Goal: Task Accomplishment & Management: Complete application form

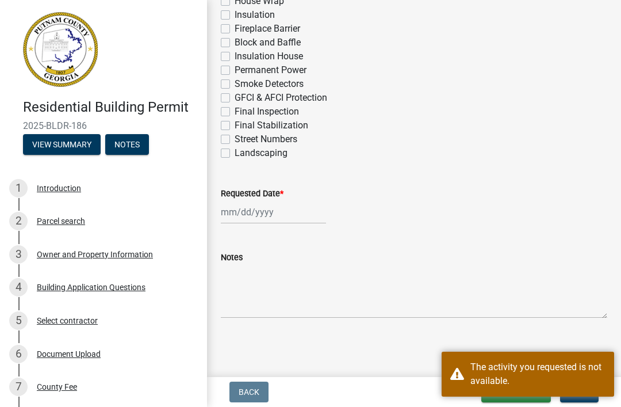
scroll to position [534, 0]
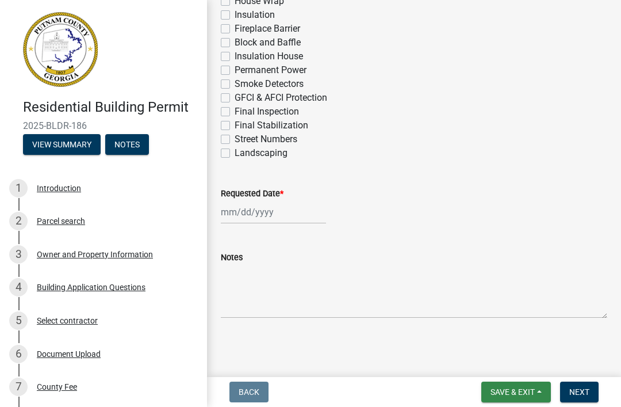
click at [532, 398] on button "Save & Exit" at bounding box center [516, 391] width 70 height 21
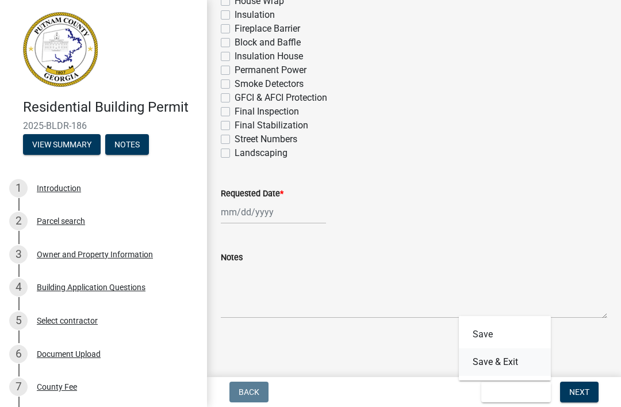
click at [524, 365] on button "Save & Exit" at bounding box center [505, 362] width 92 height 28
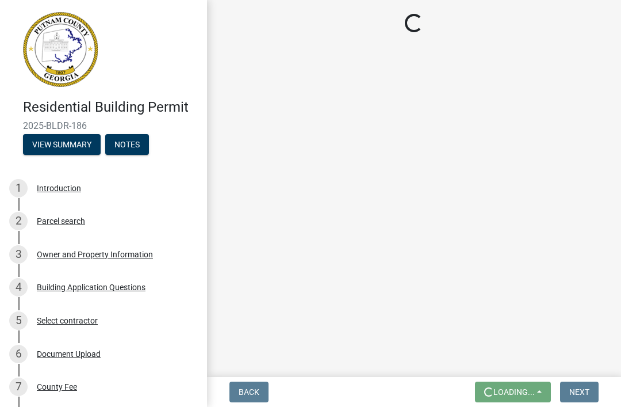
scroll to position [0, 0]
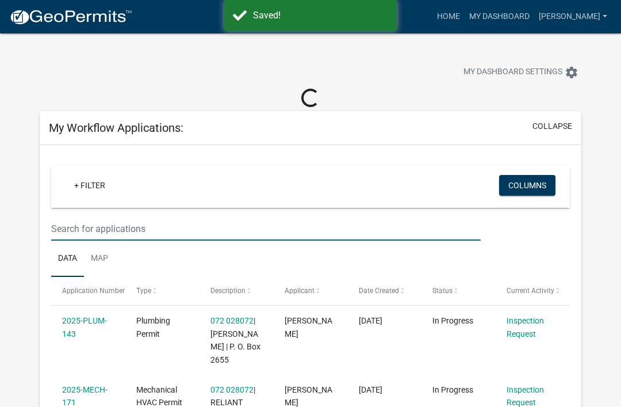
click at [98, 239] on input "text" at bounding box center [266, 229] width 430 height 24
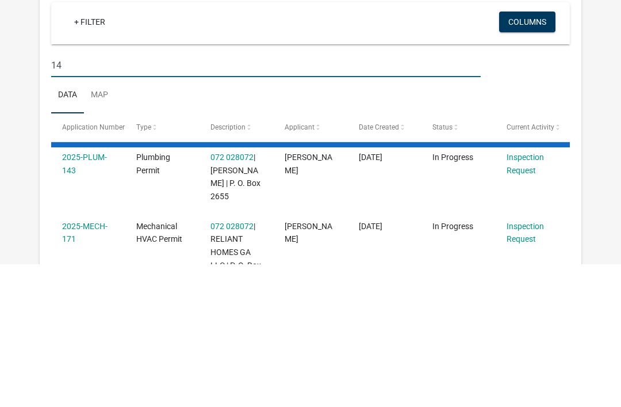
type input "149"
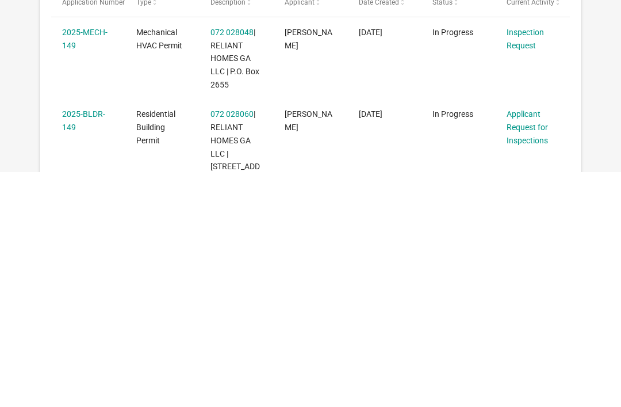
scroll to position [37, 0]
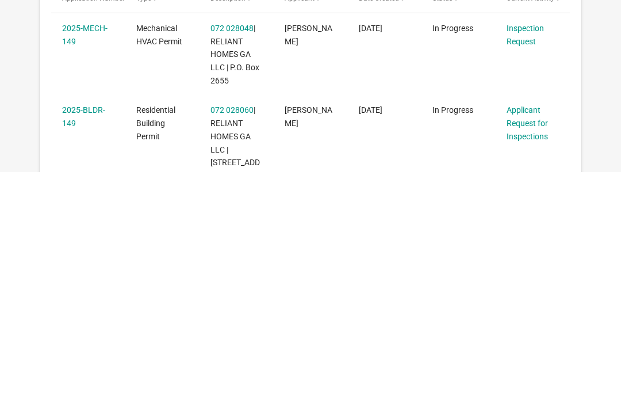
type input "149"
click at [532, 340] on link "Applicant Request for Inspections" at bounding box center [527, 358] width 41 height 36
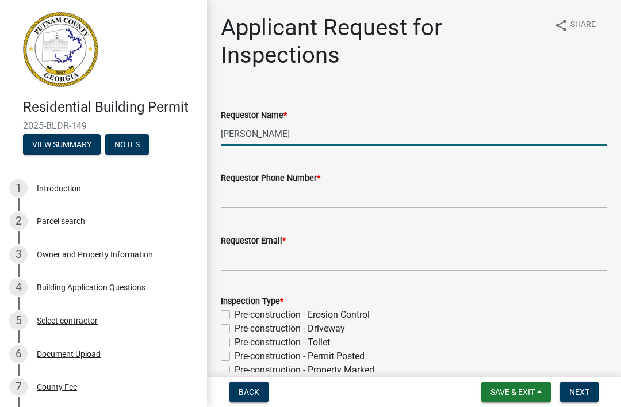
click at [306, 136] on input "Michele Rivera" at bounding box center [414, 134] width 386 height 24
type input "M"
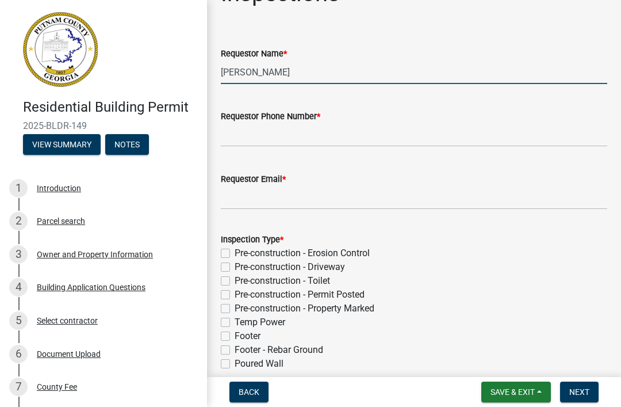
scroll to position [64, 0]
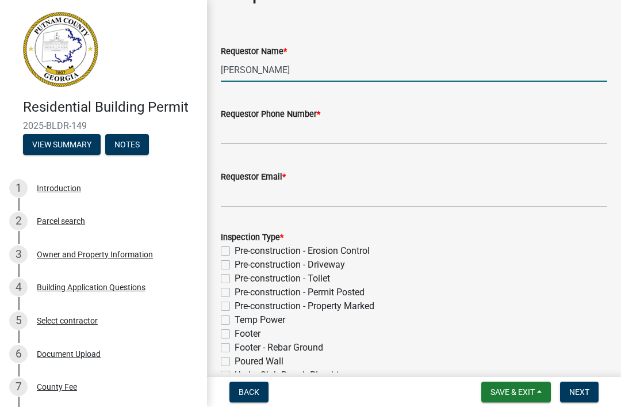
type input "[PERSON_NAME]"
click at [401, 132] on input "Requestor Phone Number *" at bounding box center [414, 133] width 386 height 24
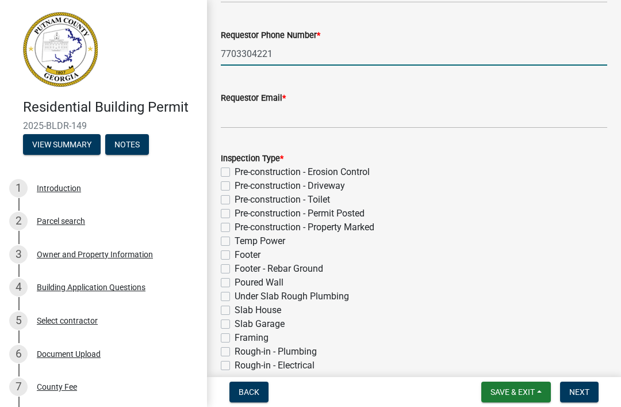
scroll to position [146, 0]
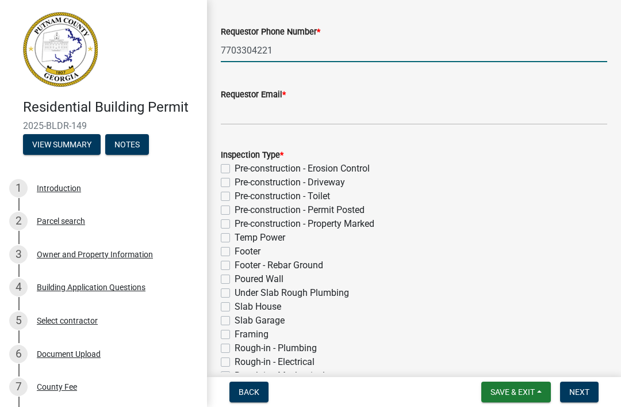
type input "7703304221"
click at [435, 114] on input "Requestor Email *" at bounding box center [414, 113] width 386 height 24
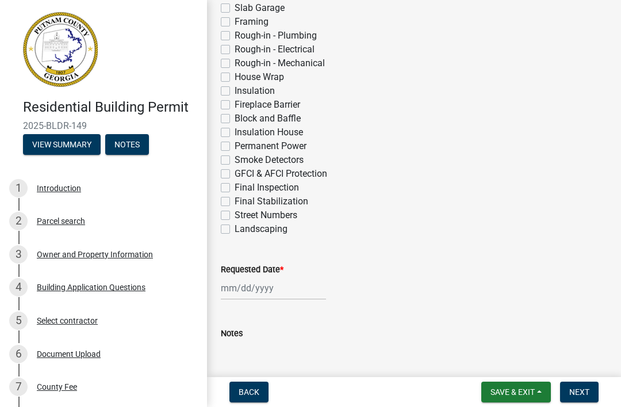
scroll to position [460, 0]
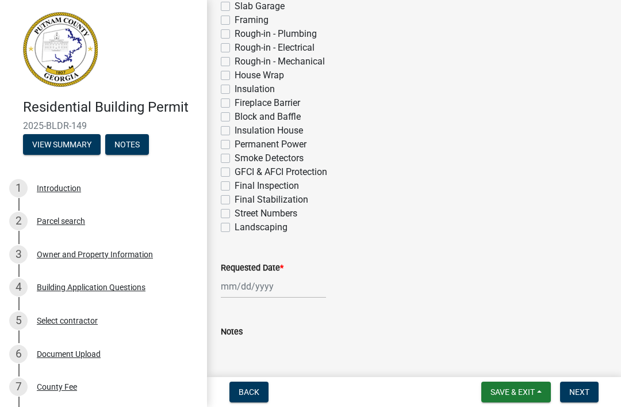
type input "Jford@relianthomes.com"
click at [263, 85] on label "Insulation" at bounding box center [255, 89] width 40 height 14
click at [242, 85] on input "Insulation" at bounding box center [238, 85] width 7 height 7
checkbox input "true"
checkbox input "false"
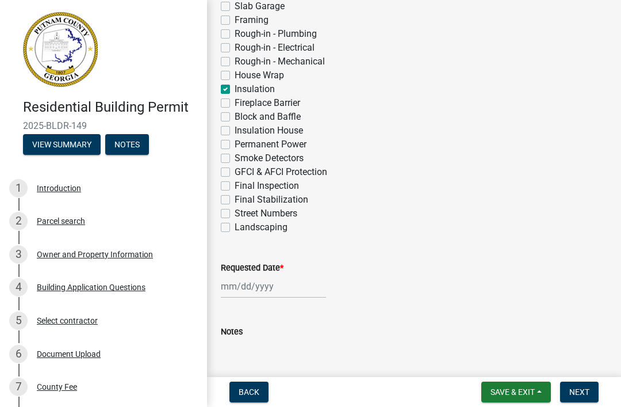
checkbox input "false"
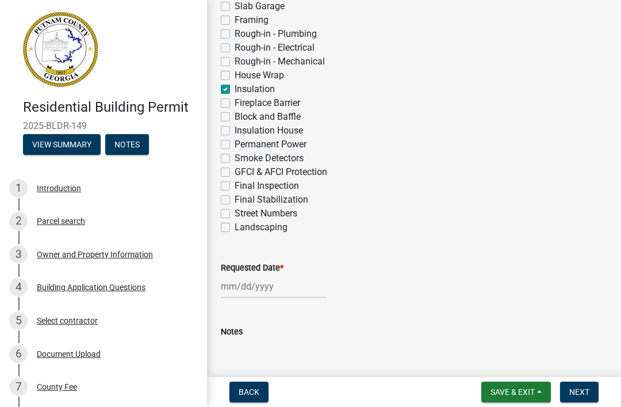
checkbox input "false"
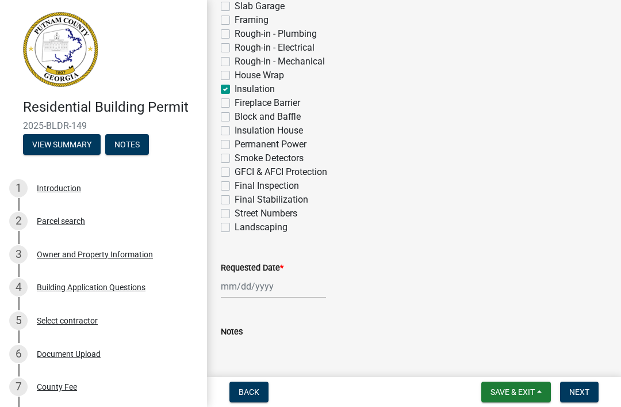
checkbox input "false"
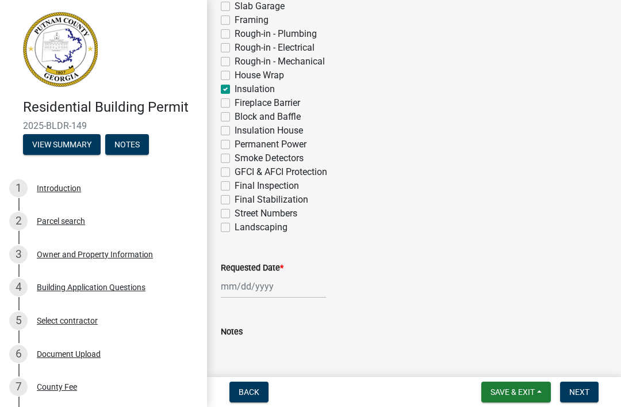
checkbox input "false"
checkbox input "true"
checkbox input "false"
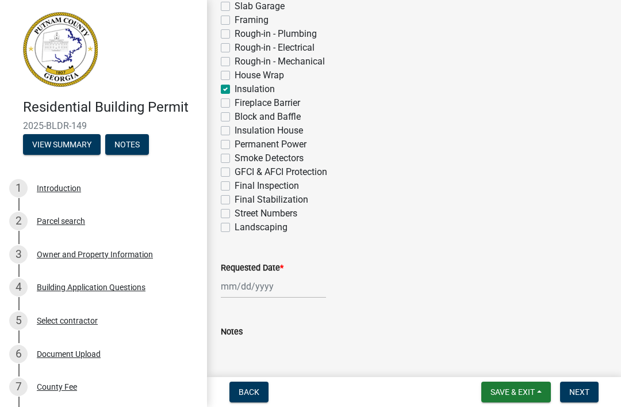
checkbox input "false"
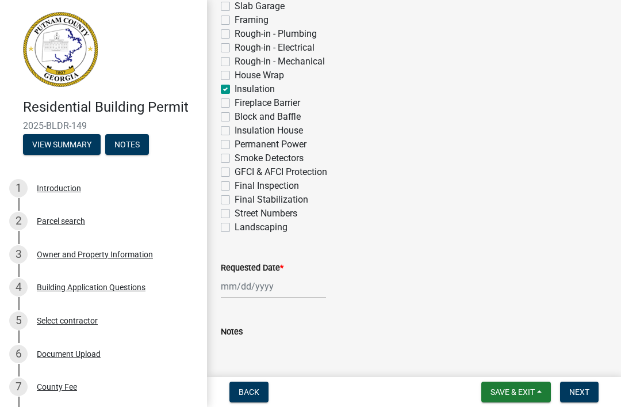
checkbox input "false"
click at [286, 278] on div at bounding box center [273, 286] width 105 height 24
select select "8"
select select "2025"
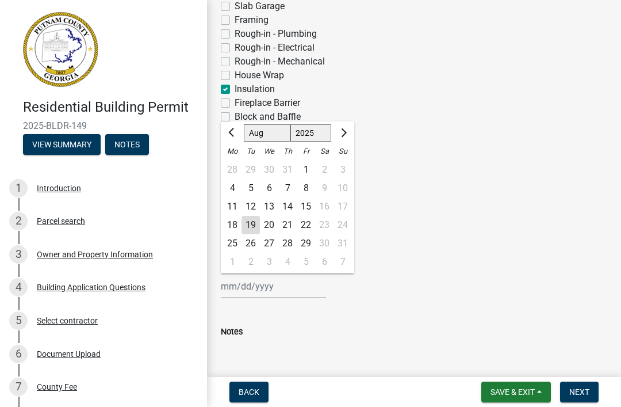
click at [271, 227] on div "20" at bounding box center [269, 225] width 18 height 18
type input "08/20/2025"
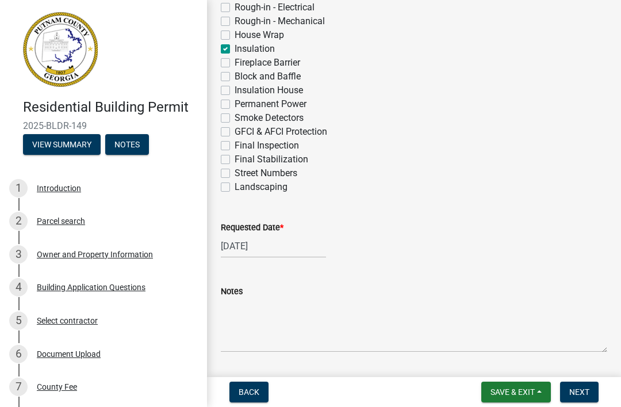
scroll to position [501, 0]
click at [580, 398] on button "Next" at bounding box center [579, 391] width 39 height 21
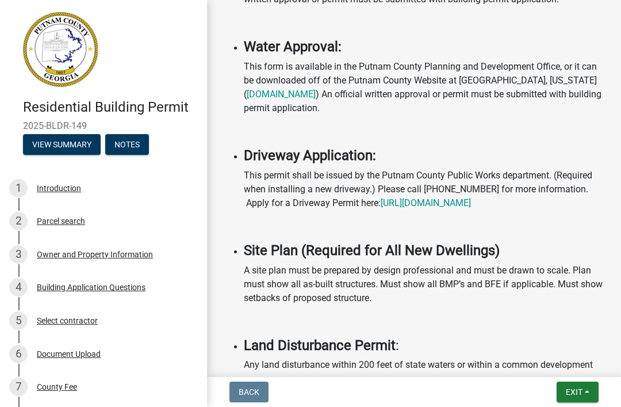
click at [582, 385] on button "Exit" at bounding box center [578, 391] width 42 height 21
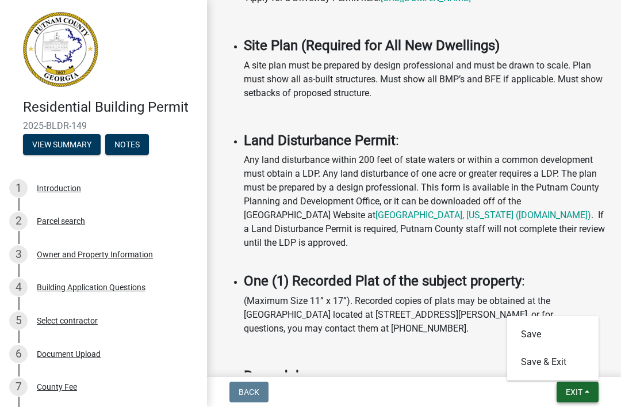
scroll to position [1176, 0]
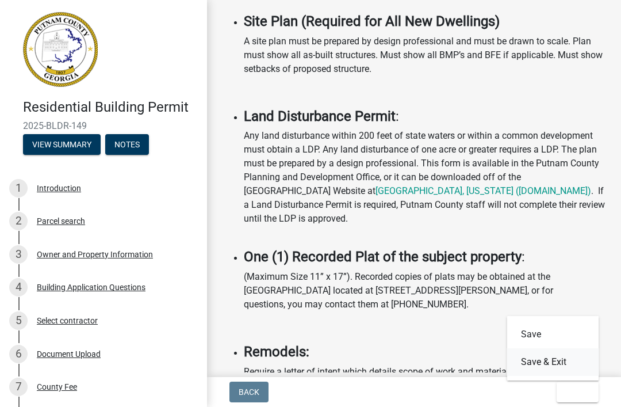
click at [566, 361] on button "Save & Exit" at bounding box center [553, 362] width 92 height 28
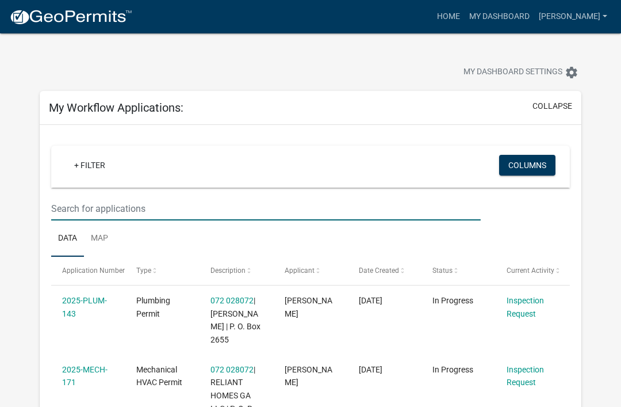
click at [116, 203] on input "text" at bounding box center [266, 209] width 430 height 24
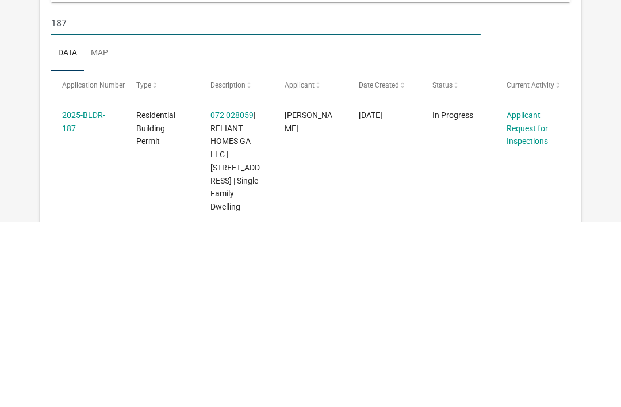
type input "187"
click at [532, 296] on link "Applicant Request for Inspections" at bounding box center [527, 314] width 41 height 36
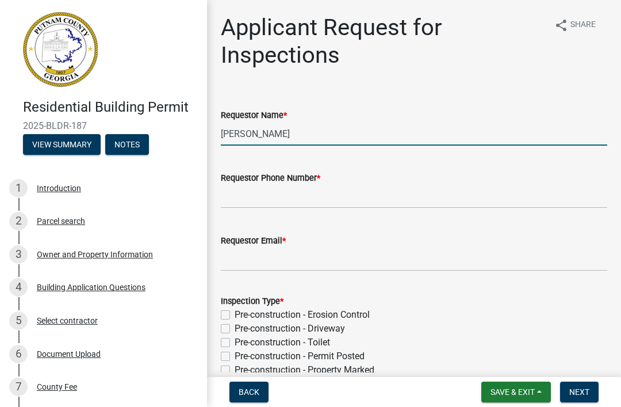
click at [375, 134] on input "Michele Rivera" at bounding box center [414, 134] width 386 height 24
type input "M"
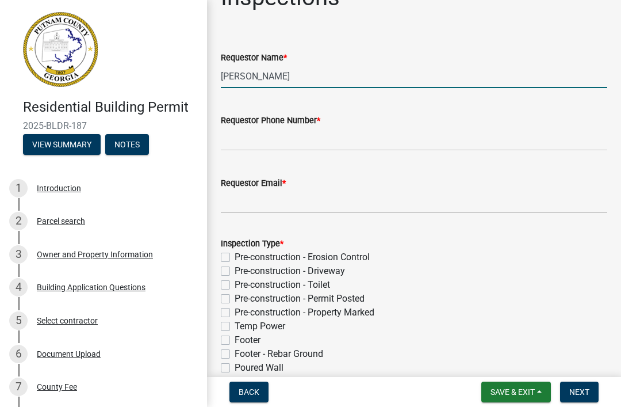
scroll to position [66, 0]
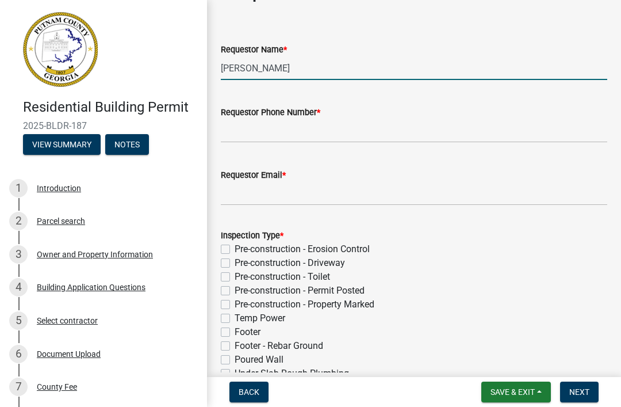
type input "[PERSON_NAME]"
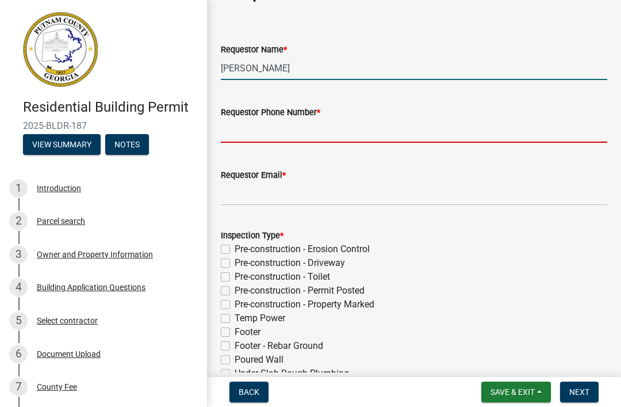
click at [443, 129] on input "Requestor Phone Number *" at bounding box center [414, 131] width 386 height 24
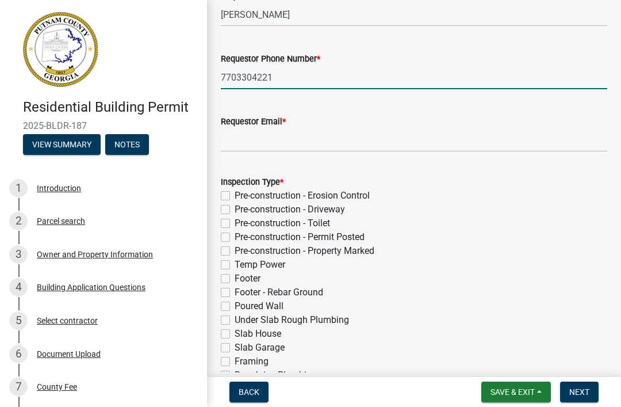
scroll to position [162, 0]
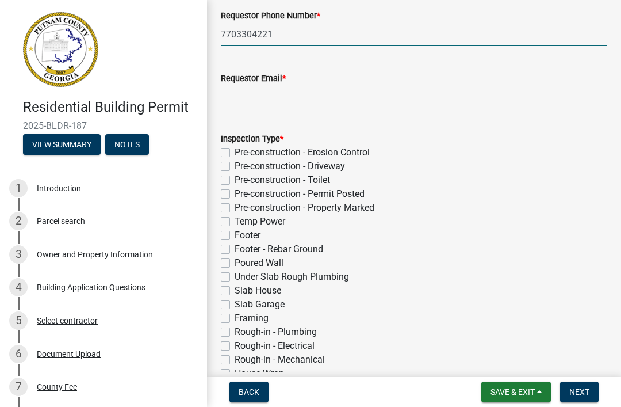
type input "7703304221"
click at [471, 99] on input "Requestor Email *" at bounding box center [414, 97] width 386 height 24
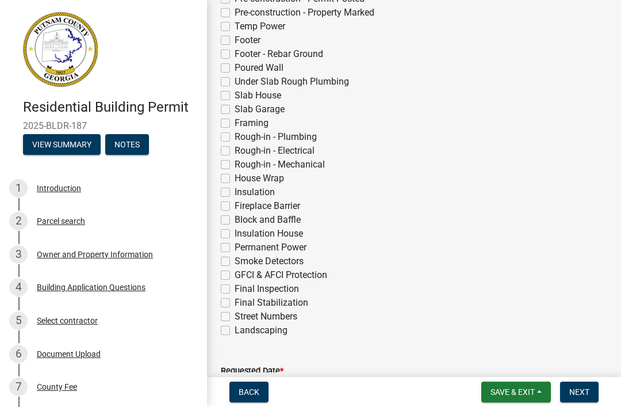
scroll to position [359, 0]
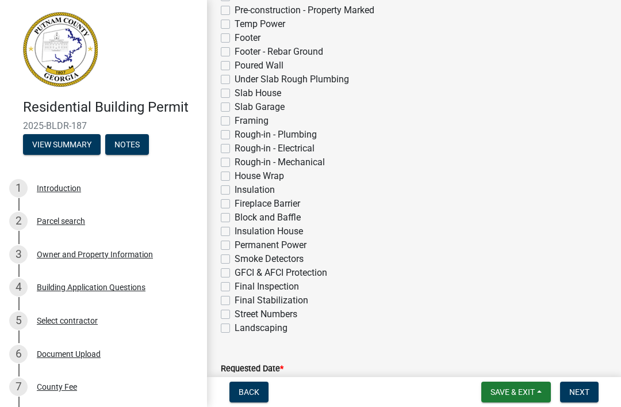
type input "Jford@relianthomes.com"
click at [271, 89] on label "Slab House" at bounding box center [258, 93] width 47 height 14
click at [242, 89] on input "Slab House" at bounding box center [238, 89] width 7 height 7
checkbox input "true"
checkbox input "false"
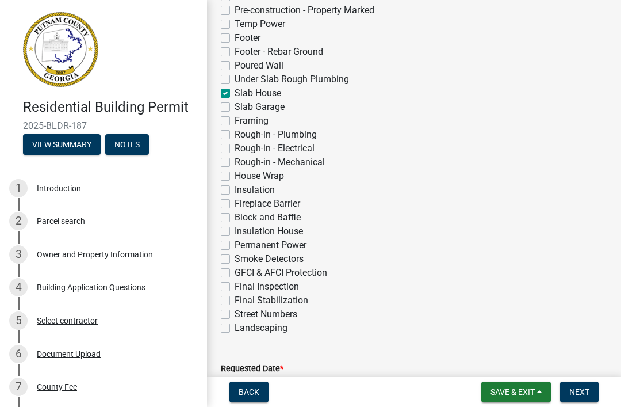
checkbox input "false"
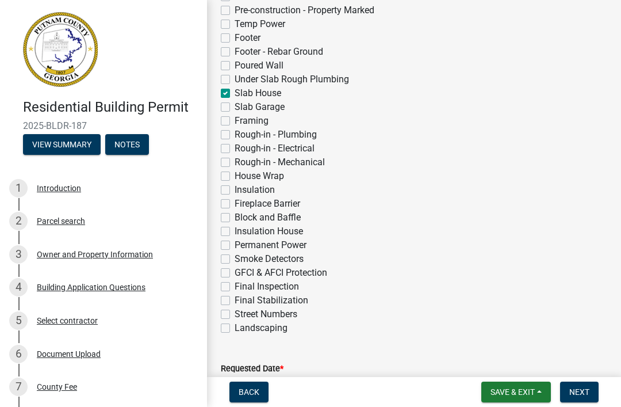
checkbox input "false"
checkbox input "true"
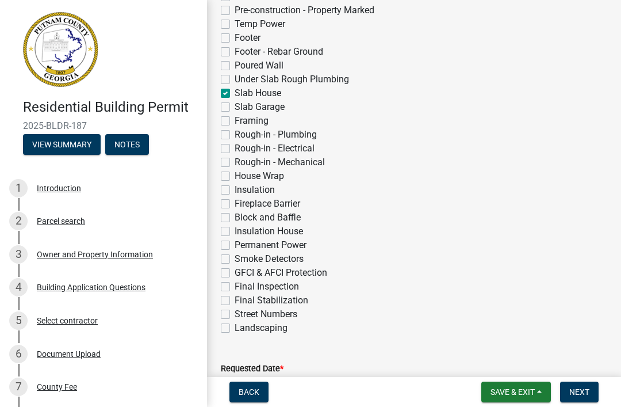
checkbox input "false"
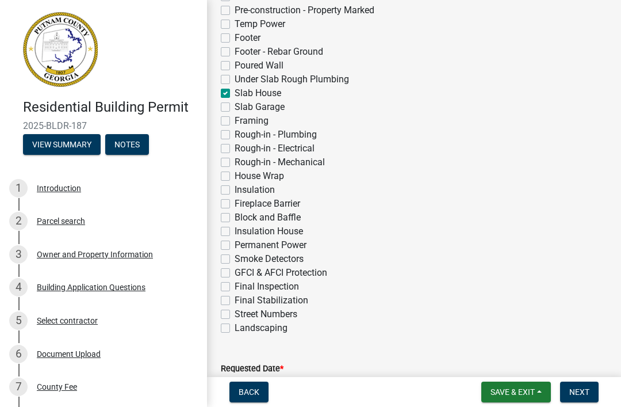
checkbox input "false"
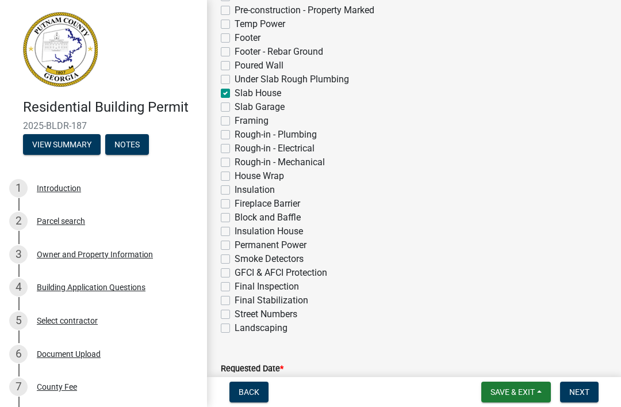
checkbox input "false"
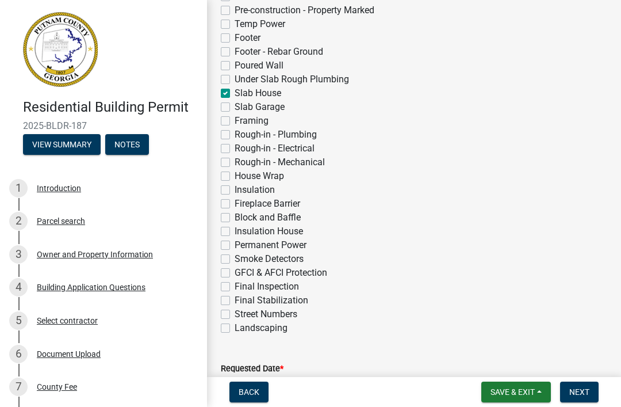
checkbox input "false"
click at [235, 105] on label "Slab Garage" at bounding box center [260, 107] width 50 height 14
click at [235, 105] on input "Slab Garage" at bounding box center [238, 103] width 7 height 7
checkbox input "true"
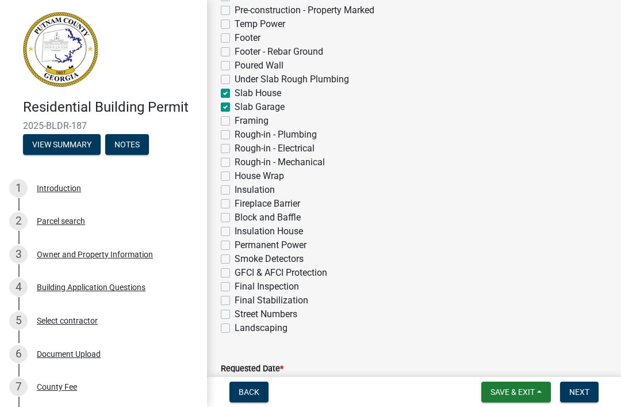
checkbox input "false"
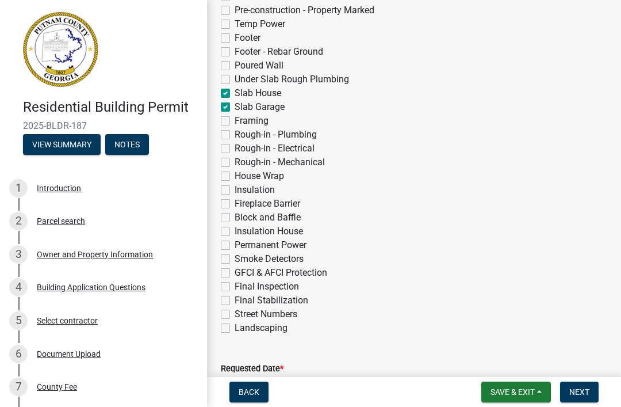
checkbox input "false"
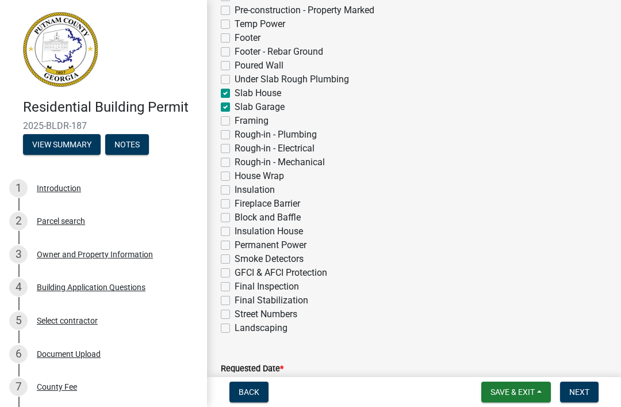
checkbox input "true"
checkbox input "false"
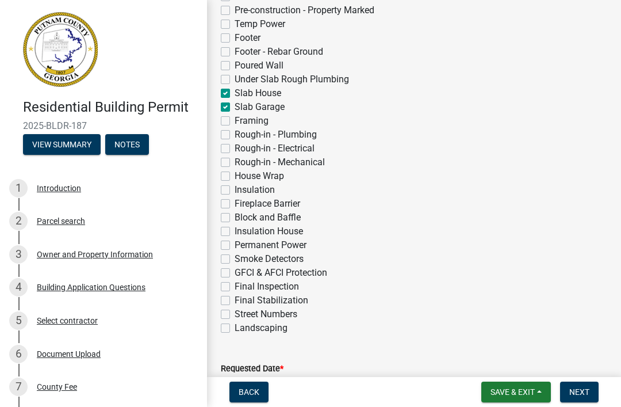
checkbox input "false"
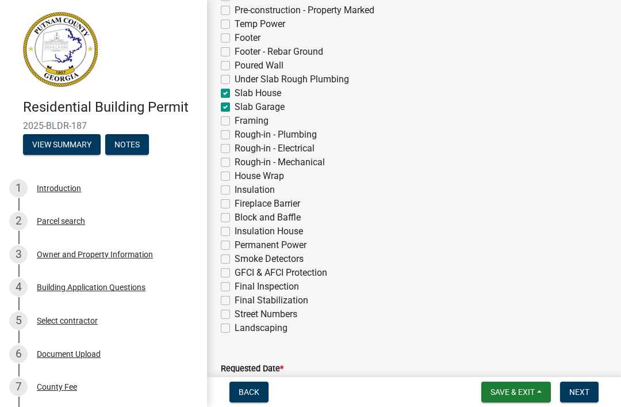
checkbox input "false"
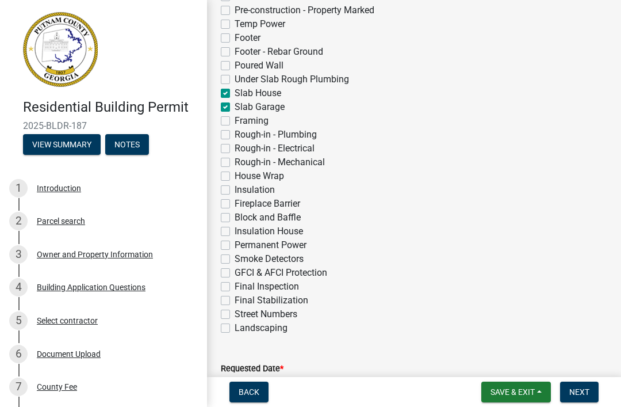
checkbox input "false"
click at [235, 34] on label "Footer" at bounding box center [248, 38] width 26 height 14
click at [235, 34] on input "Footer" at bounding box center [238, 34] width 7 height 7
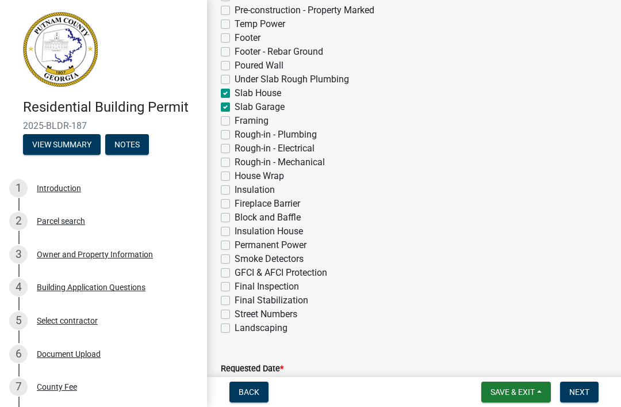
checkbox input "true"
checkbox input "false"
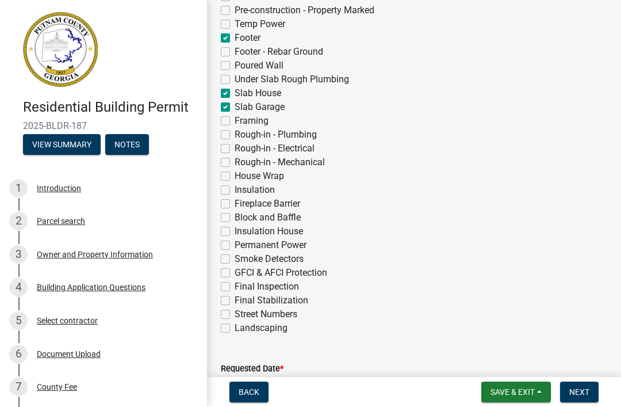
checkbox input "false"
checkbox input "true"
checkbox input "false"
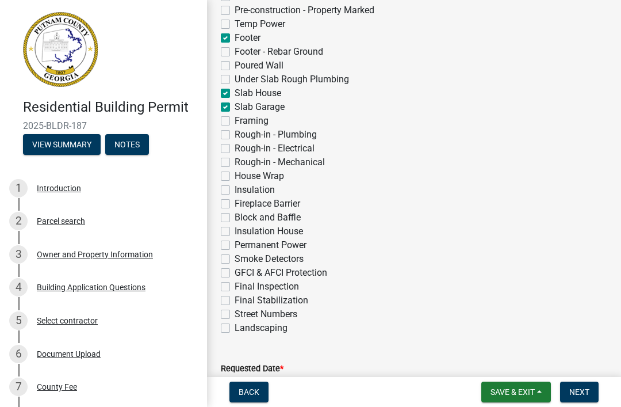
checkbox input "false"
checkbox input "true"
checkbox input "false"
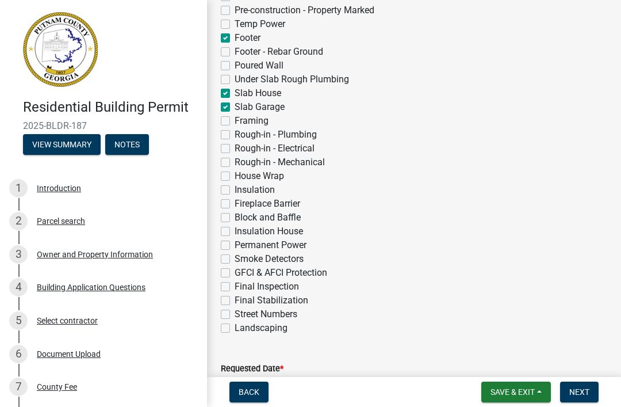
checkbox input "false"
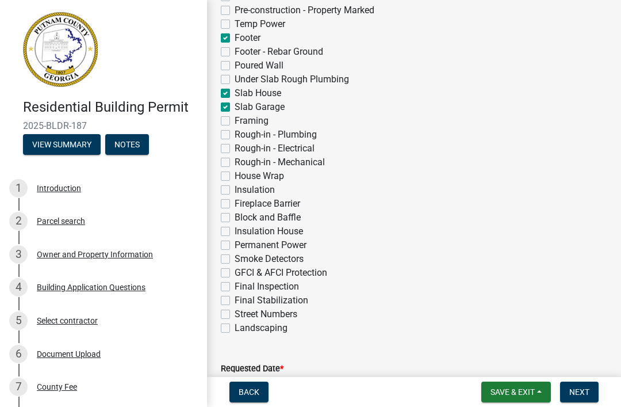
checkbox input "false"
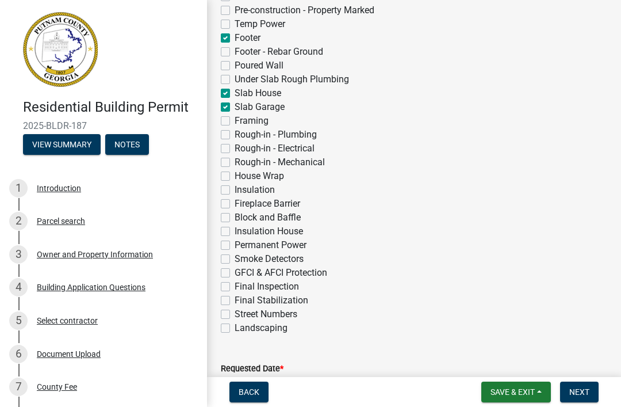
checkbox input "false"
click at [582, 384] on button "Next" at bounding box center [579, 391] width 39 height 21
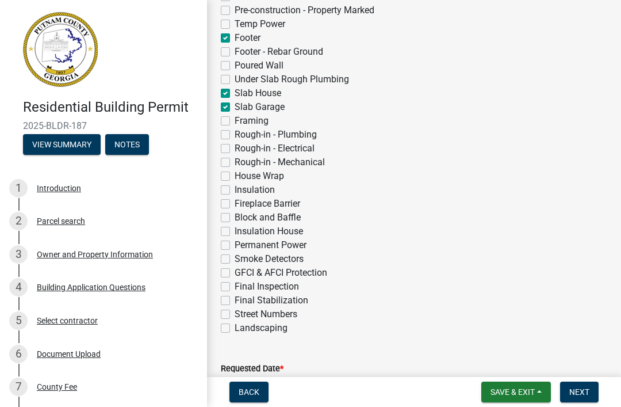
scroll to position [393, 0]
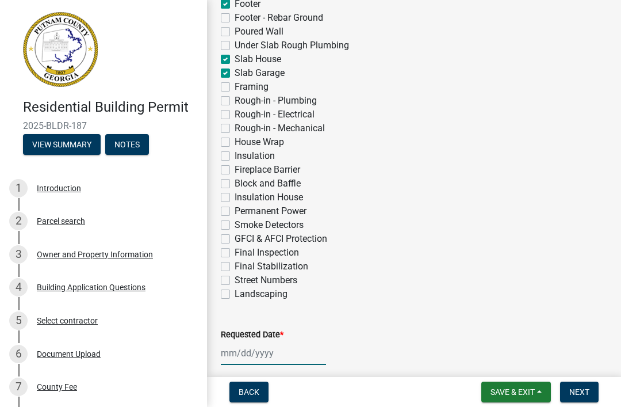
click at [281, 358] on div at bounding box center [273, 353] width 105 height 24
select select "8"
select select "2025"
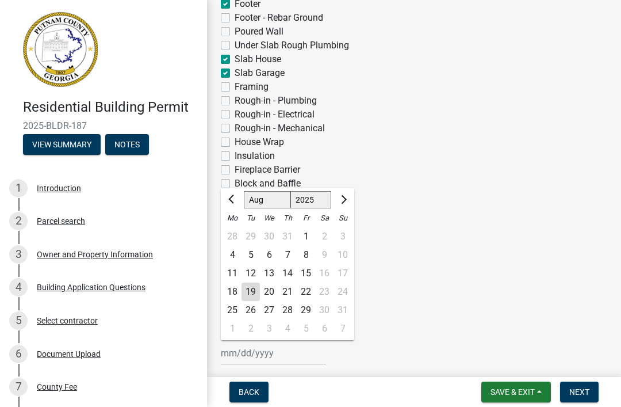
click at [269, 293] on div "20" at bounding box center [269, 291] width 18 height 18
type input "08/20/2025"
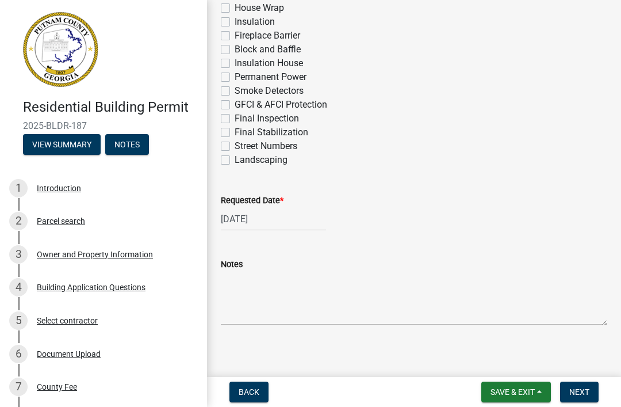
click at [582, 401] on button "Next" at bounding box center [579, 391] width 39 height 21
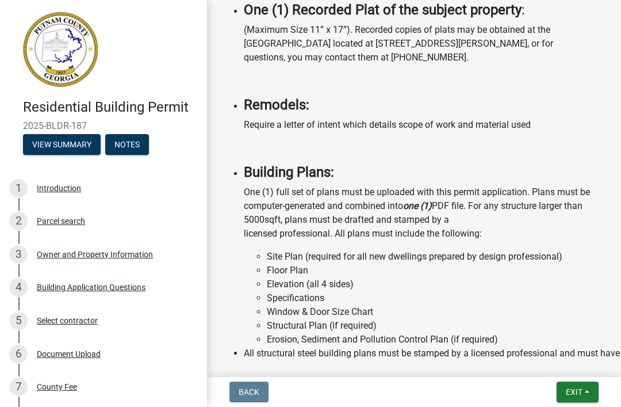
click at [588, 391] on button "Exit" at bounding box center [578, 391] width 42 height 21
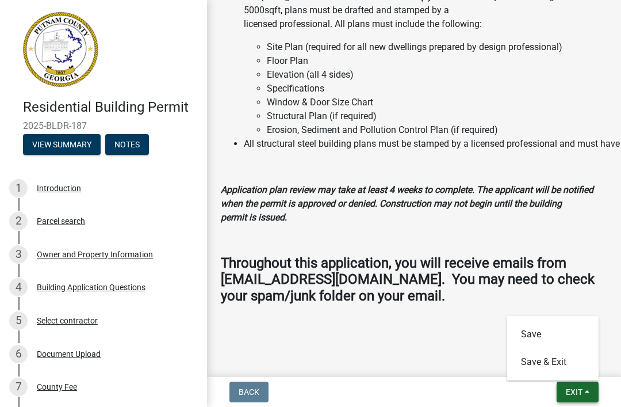
scroll to position [1548, 0]
click at [557, 365] on button "Save & Exit" at bounding box center [553, 362] width 92 height 28
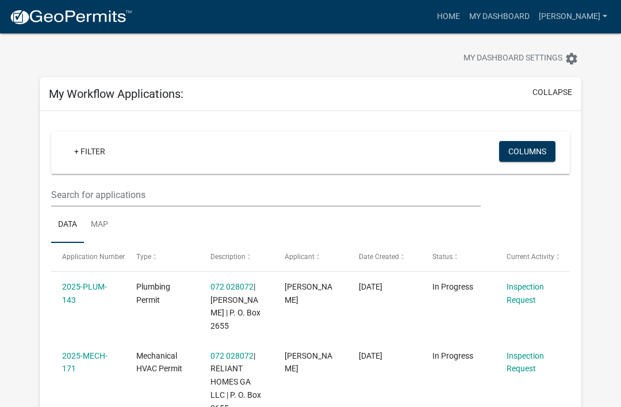
scroll to position [17, 0]
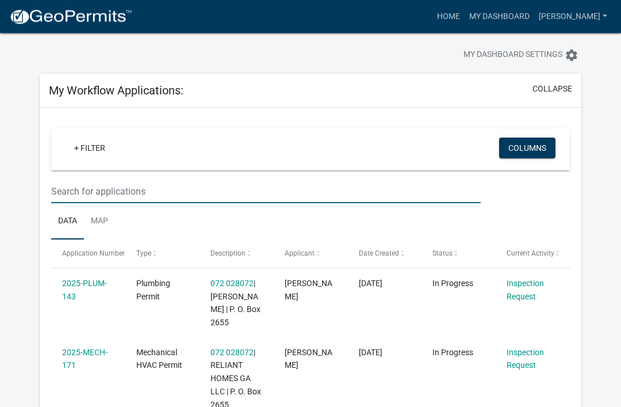
click at [83, 190] on input "text" at bounding box center [266, 192] width 430 height 24
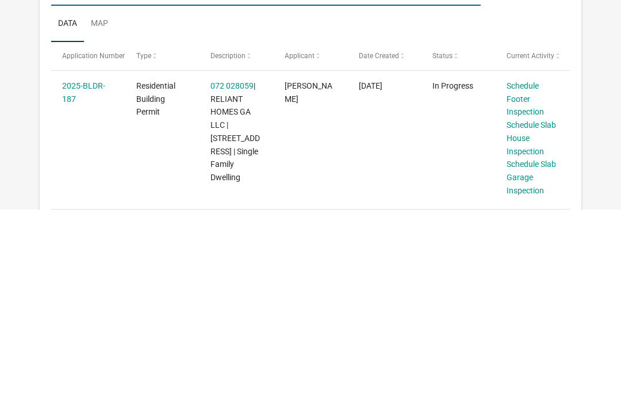
type input "187"
click at [531, 279] on link "Schedule Footer Inspection" at bounding box center [525, 297] width 37 height 36
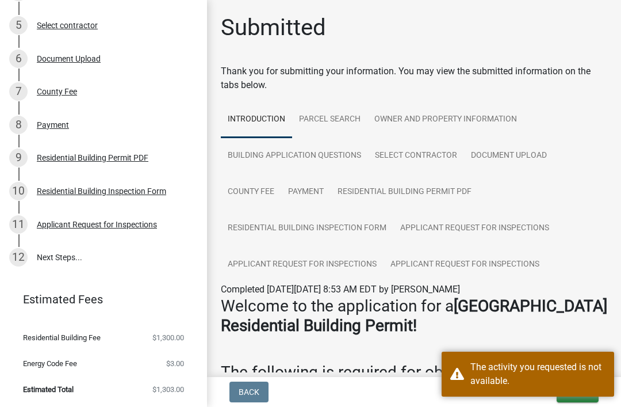
scroll to position [294, 0]
click at [116, 222] on div "Applicant Request for Inspections" at bounding box center [97, 225] width 120 height 8
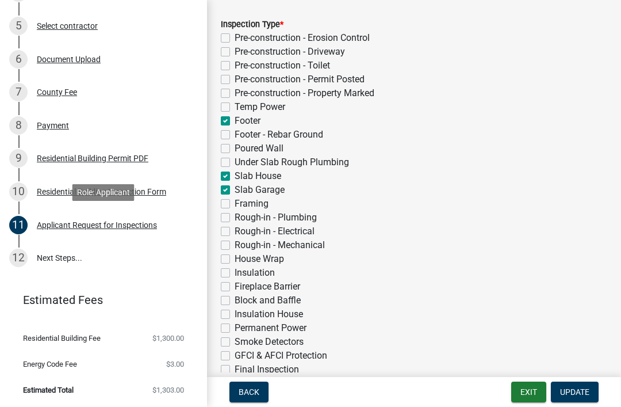
scroll to position [267, 0]
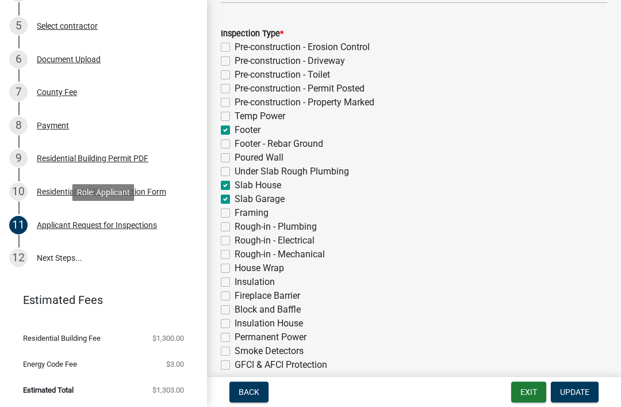
click at [527, 394] on button "Exit" at bounding box center [528, 391] width 35 height 21
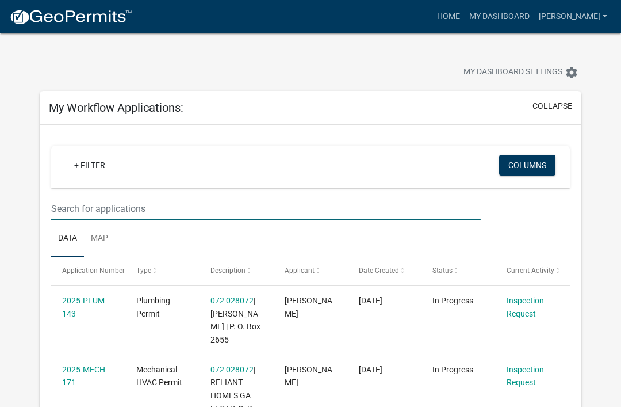
click at [98, 206] on input "text" at bounding box center [266, 209] width 430 height 24
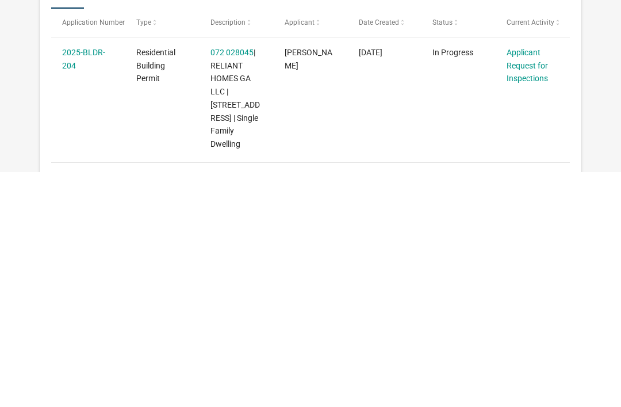
scroll to position [15, 0]
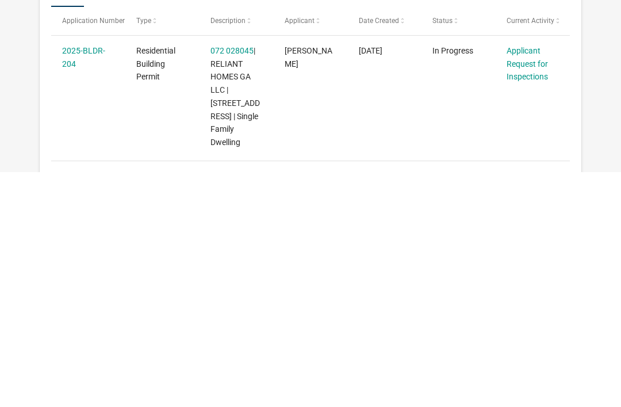
type input "204"
click at [525, 281] on link "Applicant Request for Inspections" at bounding box center [527, 299] width 41 height 36
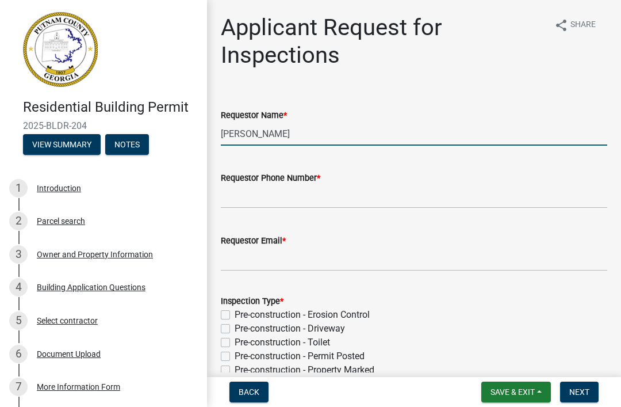
click at [394, 136] on input "Maureen McDonnell" at bounding box center [414, 134] width 386 height 24
type input "M"
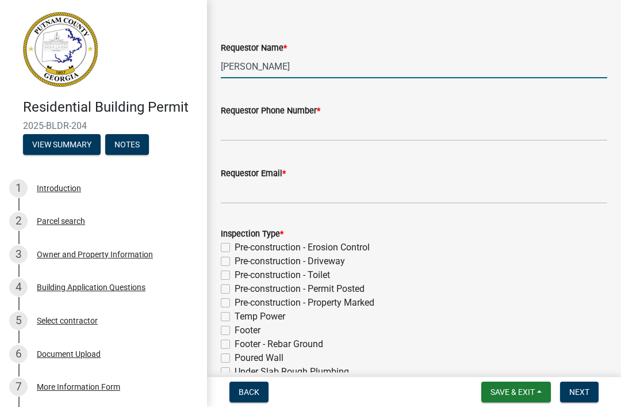
scroll to position [69, 0]
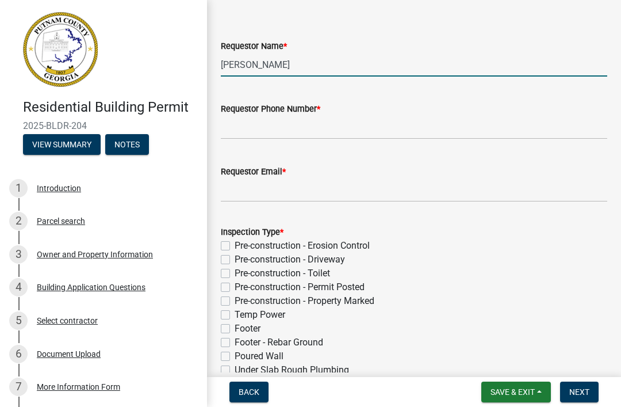
type input "[PERSON_NAME]"
click at [436, 132] on input "Requestor Phone Number *" at bounding box center [414, 128] width 386 height 24
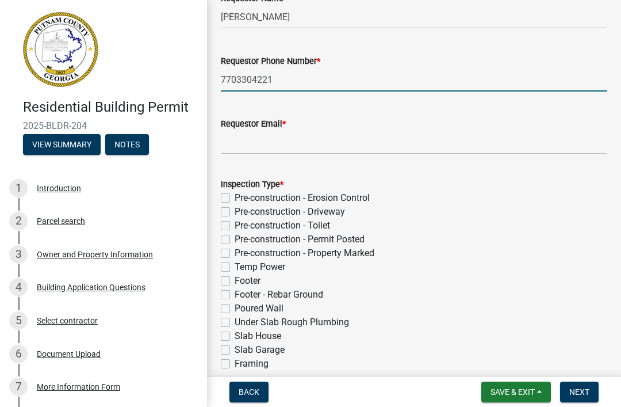
scroll to position [133, 0]
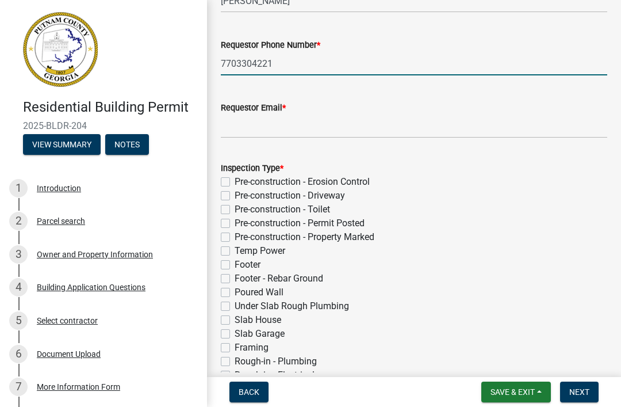
type input "7703304221"
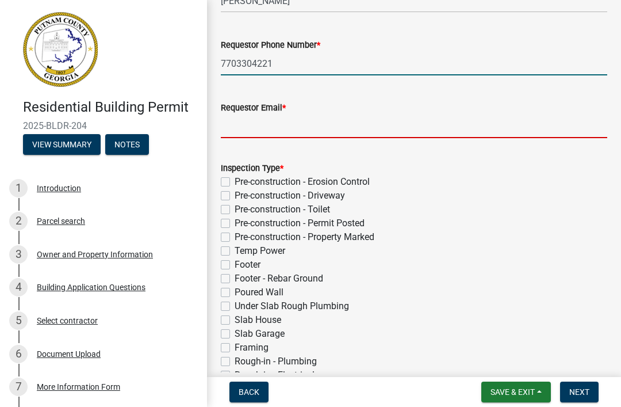
click at [442, 132] on input "Requestor Email *" at bounding box center [414, 126] width 386 height 24
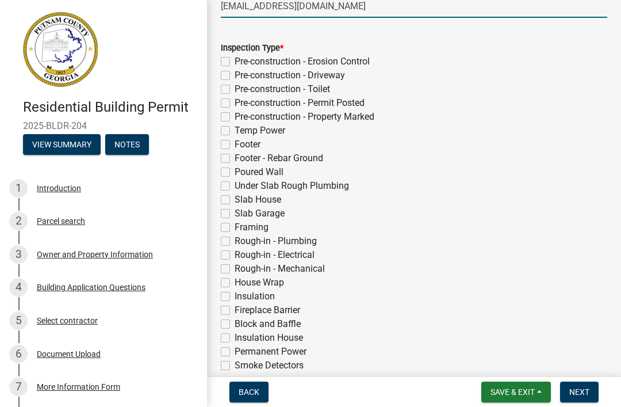
scroll to position [254, 0]
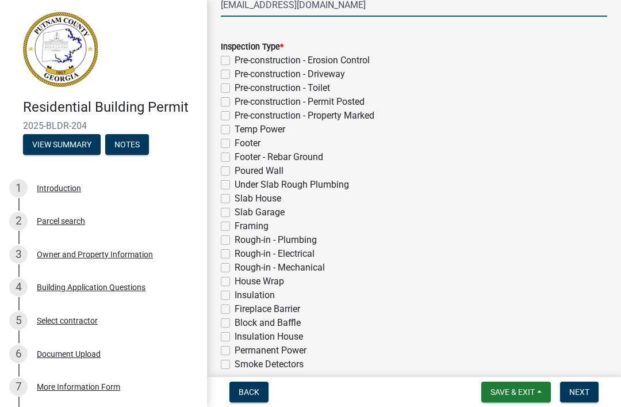
type input "Jford@relianthomes.com"
click at [354, 57] on label "Pre-construction - Erosion Control" at bounding box center [302, 60] width 135 height 14
click at [242, 57] on input "Pre-construction - Erosion Control" at bounding box center [238, 56] width 7 height 7
checkbox input "true"
checkbox input "false"
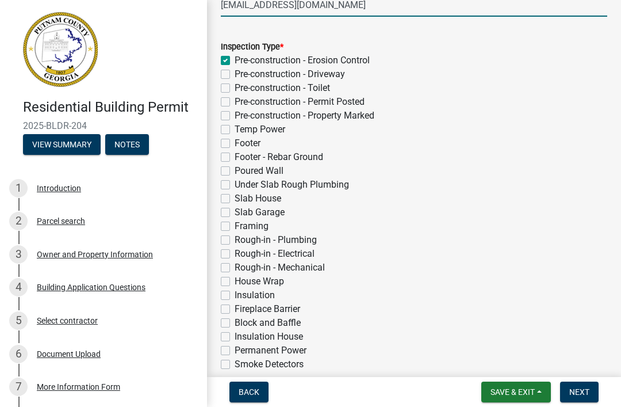
checkbox input "false"
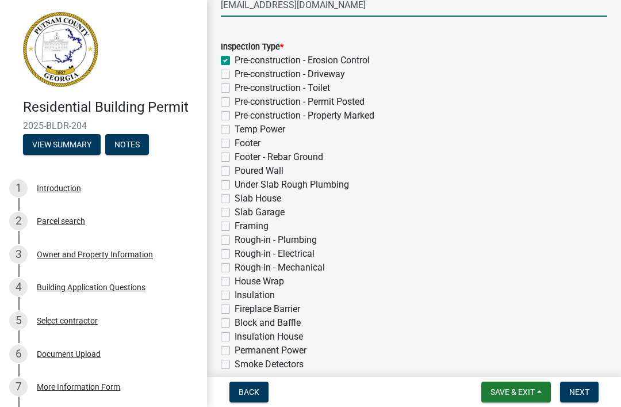
checkbox input "false"
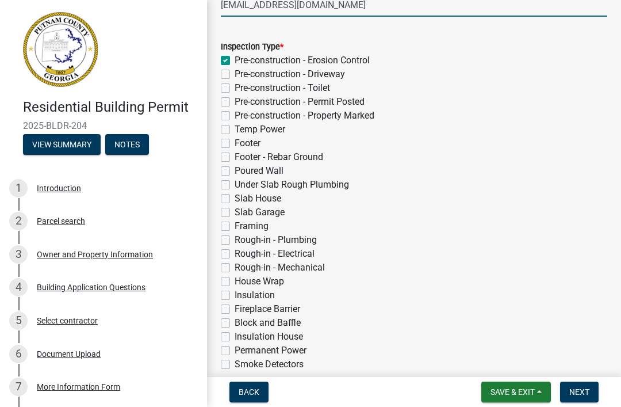
checkbox input "false"
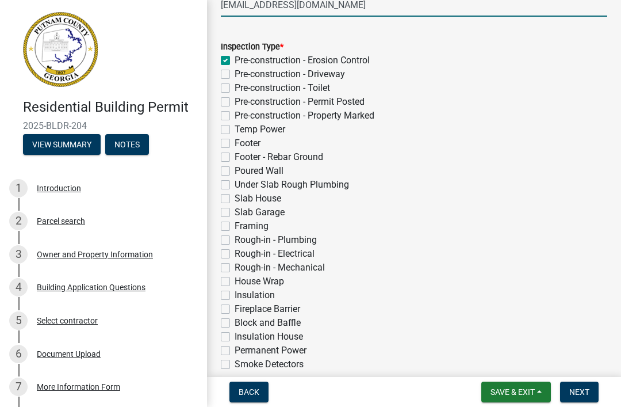
checkbox input "false"
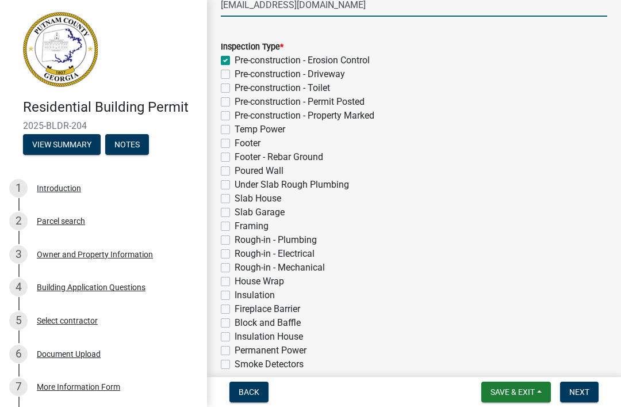
checkbox input "false"
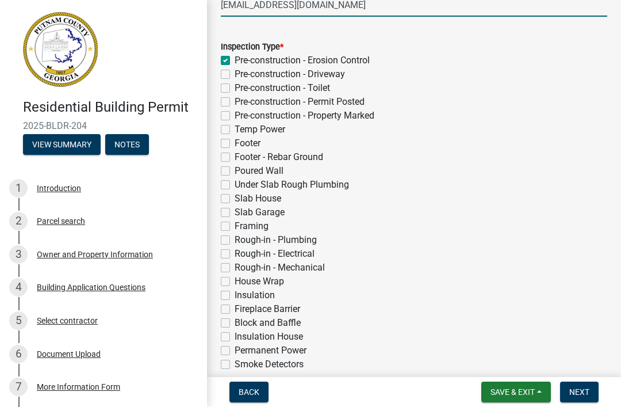
checkbox input "false"
click at [338, 75] on label "Pre-construction - Driveway" at bounding box center [290, 74] width 110 height 14
click at [242, 75] on input "Pre-construction - Driveway" at bounding box center [238, 70] width 7 height 7
checkbox input "true"
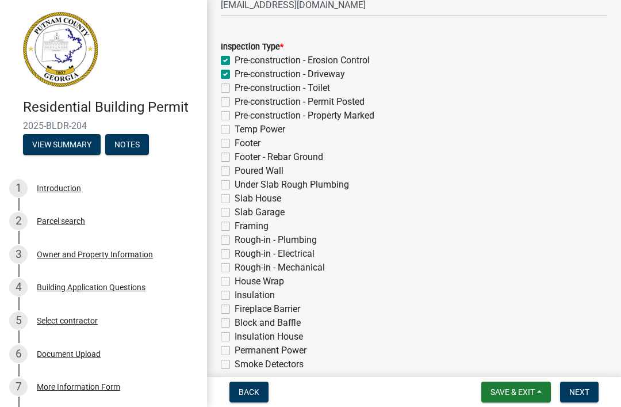
checkbox input "true"
checkbox input "false"
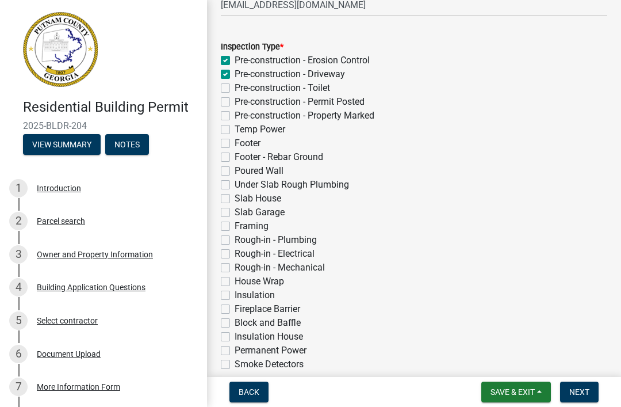
checkbox input "false"
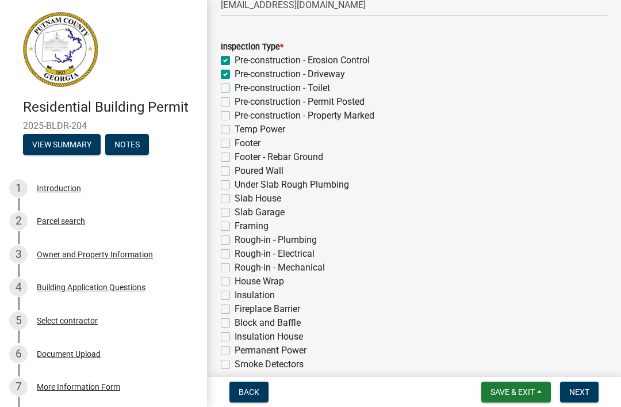
checkbox input "false"
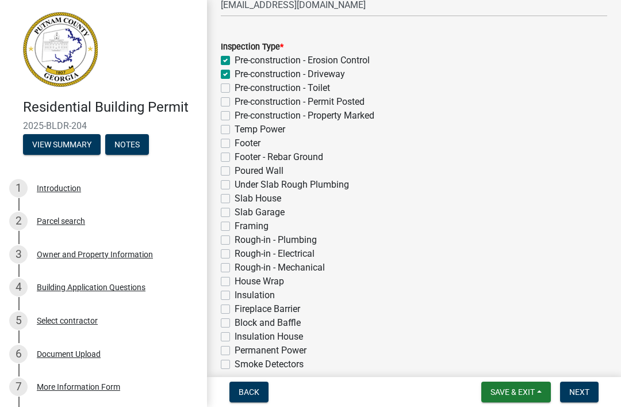
checkbox input "false"
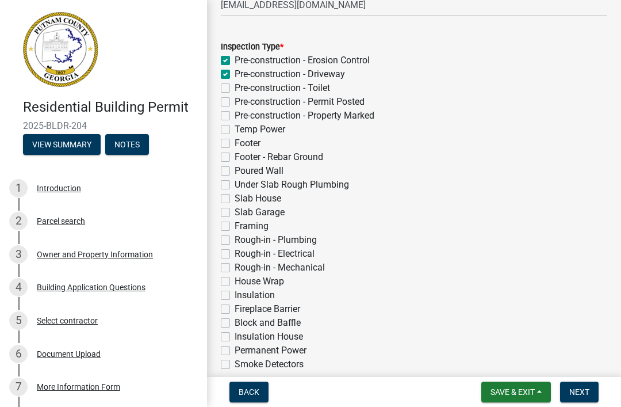
checkbox input "false"
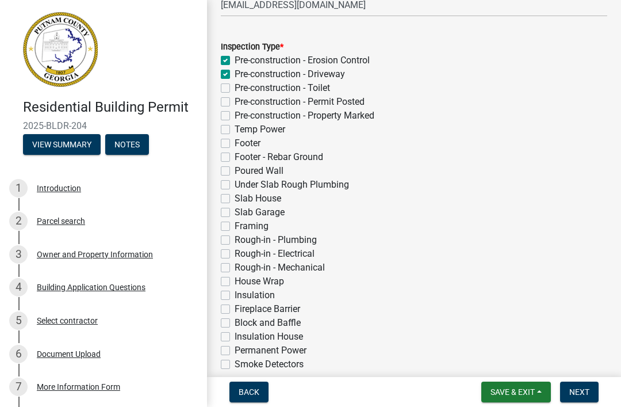
checkbox input "false"
click at [328, 83] on label "Pre-construction - Toilet" at bounding box center [282, 88] width 95 height 14
click at [242, 83] on input "Pre-construction - Toilet" at bounding box center [238, 84] width 7 height 7
checkbox input "true"
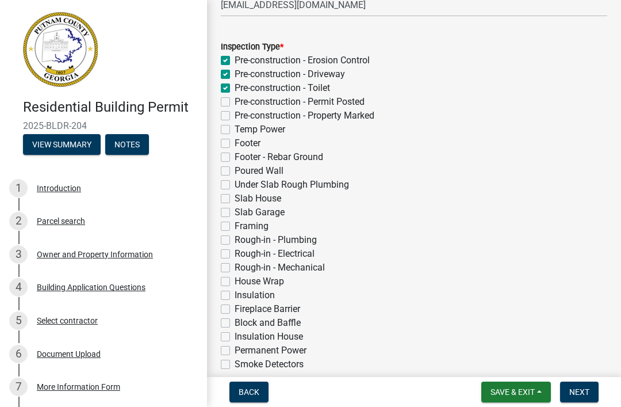
checkbox input "true"
click at [364, 95] on label "Pre-construction - Permit Posted" at bounding box center [300, 102] width 130 height 14
click at [242, 95] on input "Pre-construction - Permit Posted" at bounding box center [238, 98] width 7 height 7
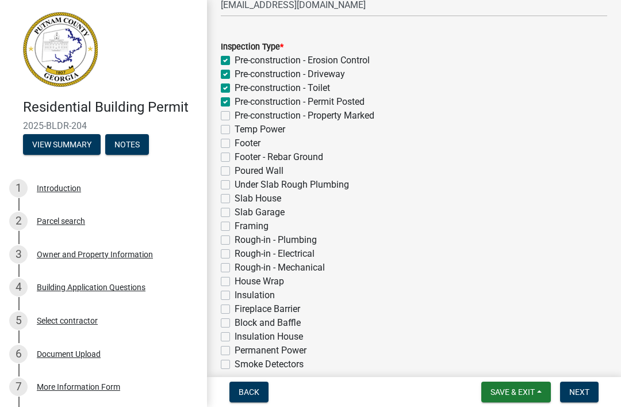
click at [359, 114] on label "Pre-construction - Property Marked" at bounding box center [305, 116] width 140 height 14
click at [242, 114] on input "Pre-construction - Property Marked" at bounding box center [238, 112] width 7 height 7
click at [271, 132] on label "Temp Power" at bounding box center [260, 129] width 51 height 14
click at [242, 130] on input "Temp Power" at bounding box center [238, 125] width 7 height 7
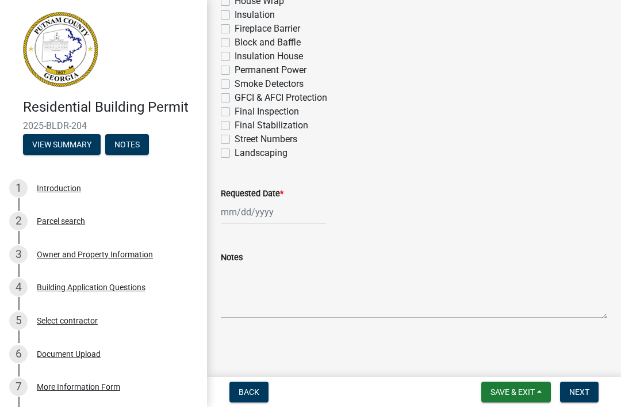
scroll to position [534, 0]
click at [275, 212] on div at bounding box center [273, 212] width 105 height 24
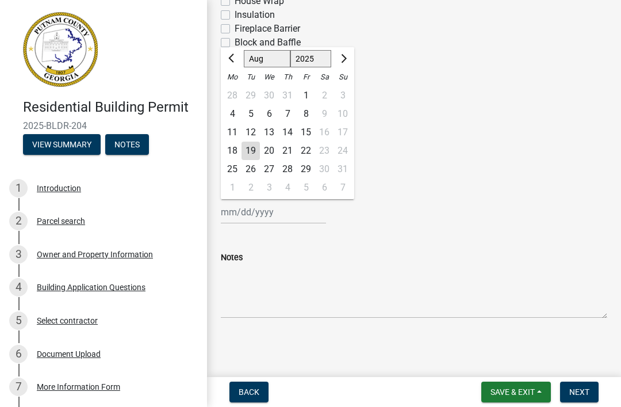
click at [271, 152] on div "20" at bounding box center [269, 150] width 18 height 18
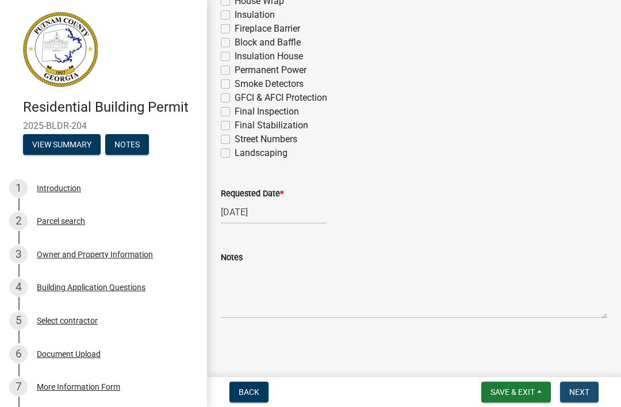
click at [579, 388] on span "Next" at bounding box center [579, 391] width 20 height 9
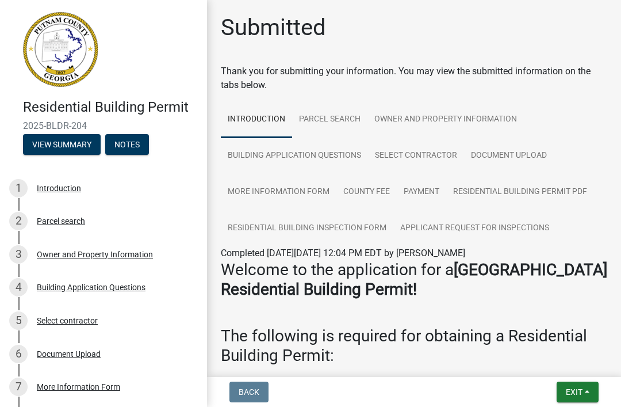
click at [576, 397] on button "Exit" at bounding box center [578, 391] width 42 height 21
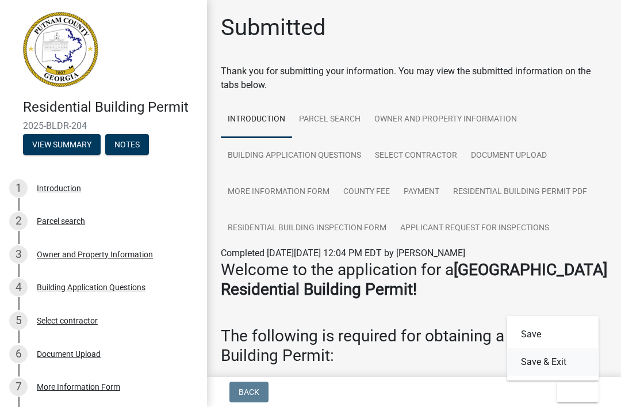
click at [555, 364] on button "Save & Exit" at bounding box center [553, 362] width 92 height 28
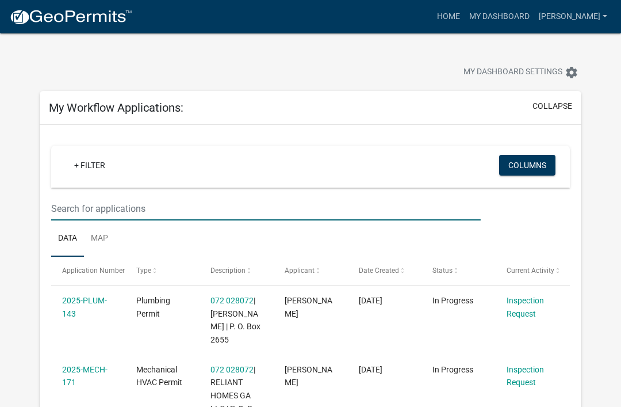
click at [177, 202] on input "text" at bounding box center [266, 209] width 430 height 24
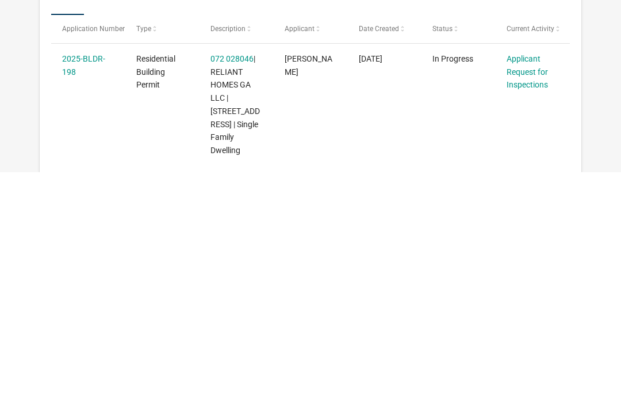
scroll to position [10, 0]
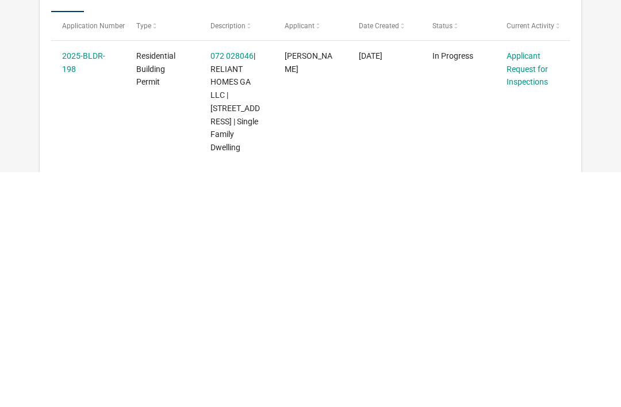
click at [526, 286] on link "Applicant Request for Inspections" at bounding box center [527, 304] width 41 height 36
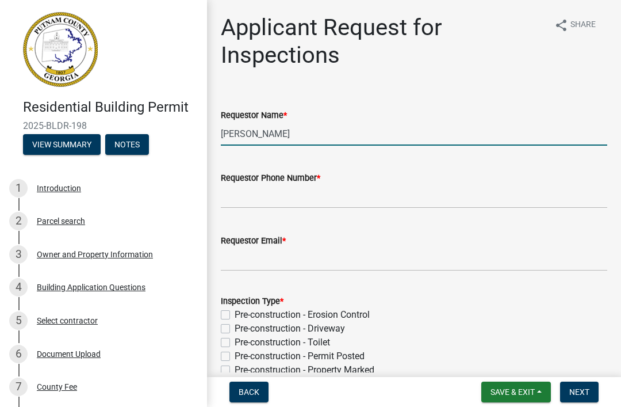
click at [387, 139] on input "Maureen McDonnell" at bounding box center [414, 134] width 386 height 24
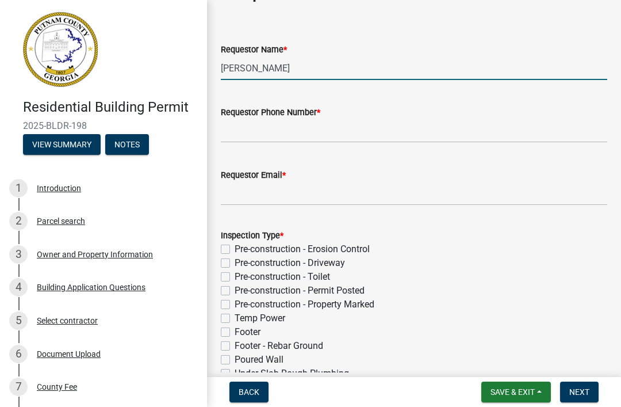
scroll to position [67, 0]
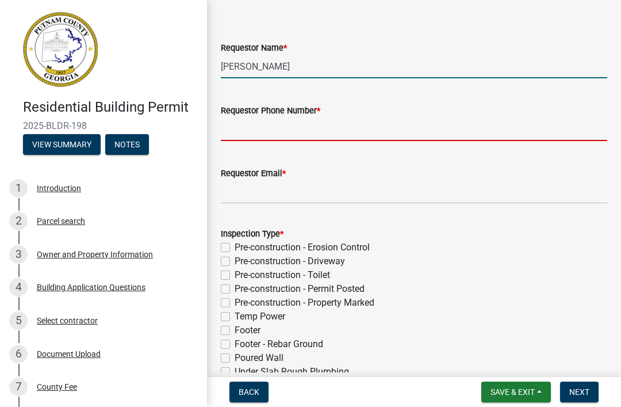
click at [431, 140] on input "Requestor Phone Number *" at bounding box center [414, 129] width 386 height 24
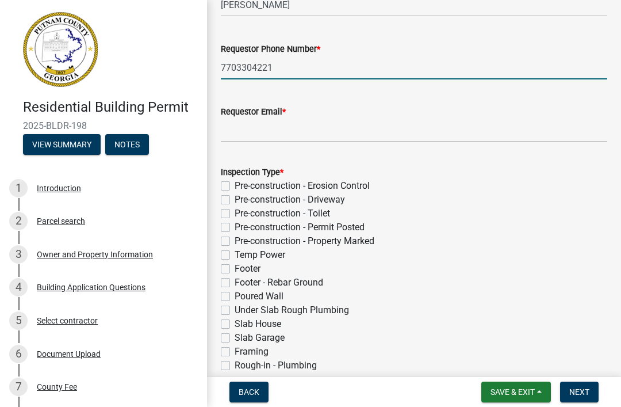
scroll to position [139, 0]
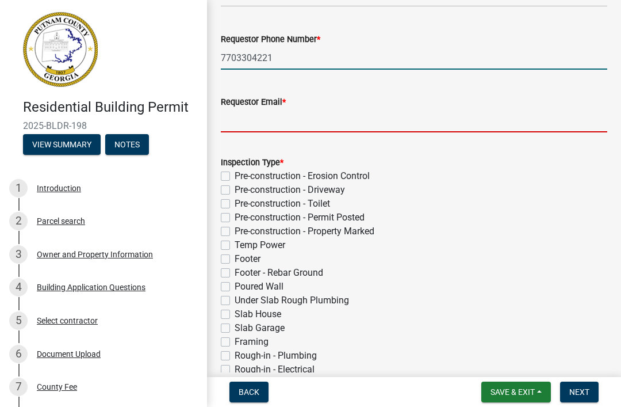
click at [435, 118] on input "Requestor Email *" at bounding box center [414, 121] width 386 height 24
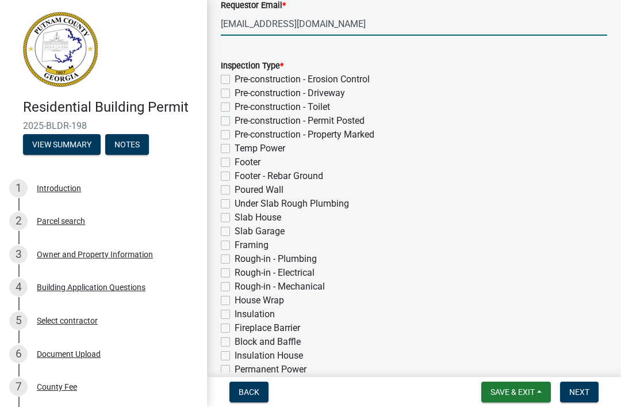
scroll to position [248, 0]
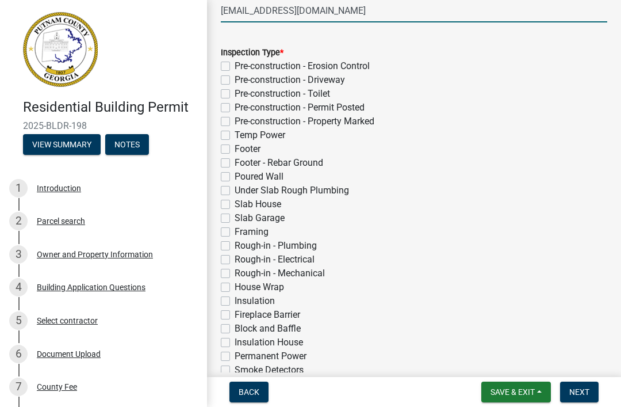
click at [361, 70] on label "Pre-construction - Erosion Control" at bounding box center [302, 66] width 135 height 14
click at [242, 67] on input "Pre-construction - Erosion Control" at bounding box center [238, 62] width 7 height 7
click at [338, 80] on label "Pre-construction - Driveway" at bounding box center [290, 80] width 110 height 14
click at [242, 80] on input "Pre-construction - Driveway" at bounding box center [238, 76] width 7 height 7
click at [324, 94] on label "Pre-construction - Toilet" at bounding box center [282, 94] width 95 height 14
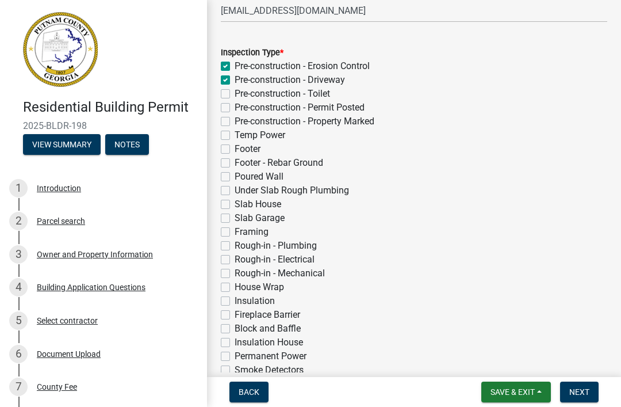
click at [242, 94] on input "Pre-construction - Toilet" at bounding box center [238, 90] width 7 height 7
click at [356, 106] on label "Pre-construction - Permit Posted" at bounding box center [300, 108] width 130 height 14
click at [242, 106] on input "Pre-construction - Permit Posted" at bounding box center [238, 104] width 7 height 7
click at [371, 121] on label "Pre-construction - Property Marked" at bounding box center [305, 121] width 140 height 14
click at [242, 121] on input "Pre-construction - Property Marked" at bounding box center [238, 117] width 7 height 7
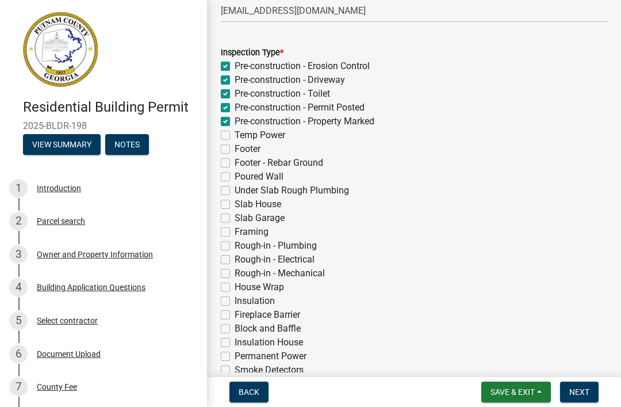
click at [285, 133] on label "Temp Power" at bounding box center [260, 135] width 51 height 14
click at [242, 133] on input "Temp Power" at bounding box center [238, 131] width 7 height 7
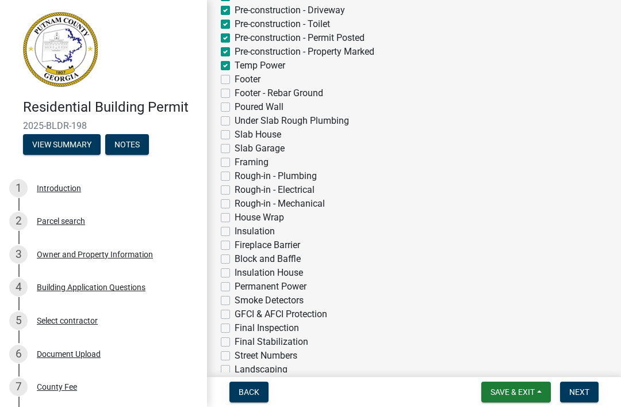
scroll to position [329, 0]
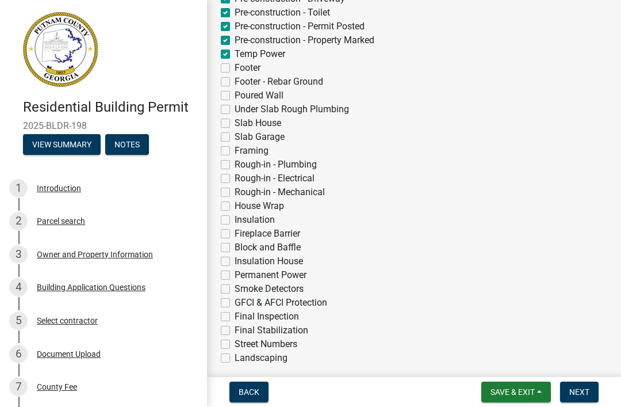
click at [581, 396] on span "Next" at bounding box center [579, 391] width 20 height 9
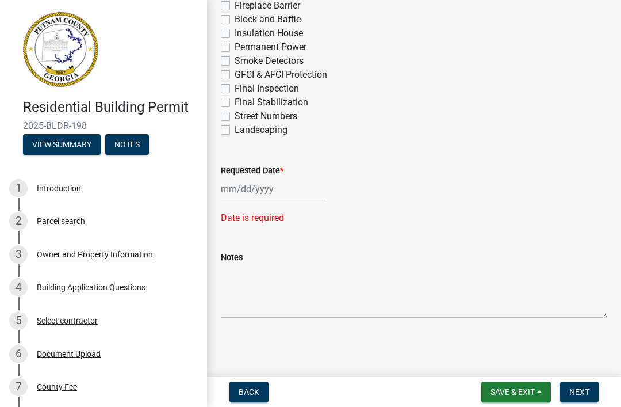
scroll to position [557, 0]
click at [274, 196] on div at bounding box center [273, 189] width 105 height 24
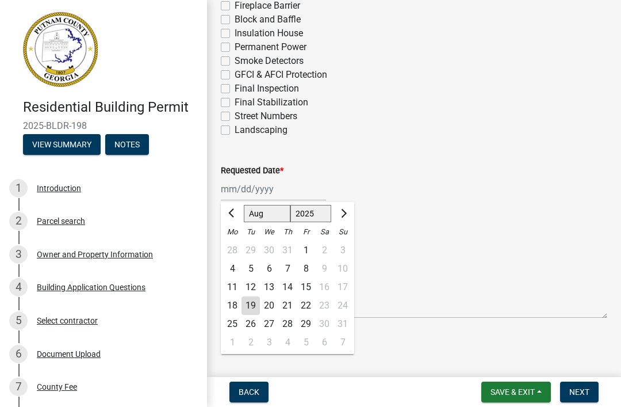
click at [269, 304] on div "20" at bounding box center [269, 305] width 18 height 18
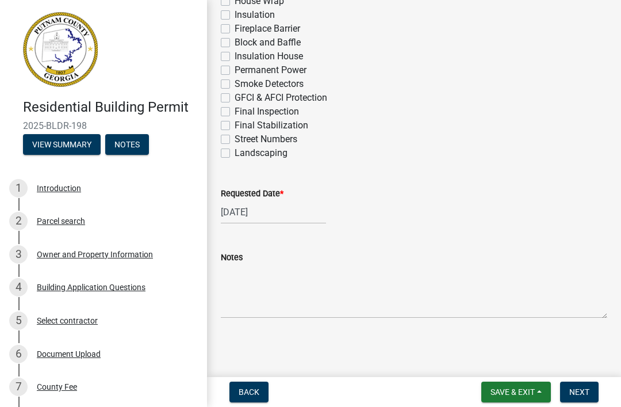
scroll to position [534, 0]
click at [583, 388] on span "Next" at bounding box center [579, 391] width 20 height 9
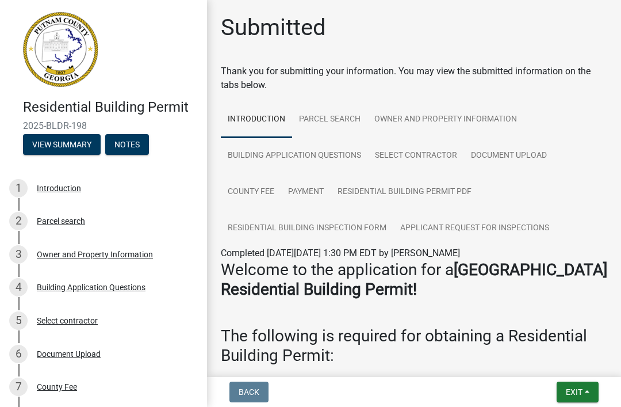
click at [582, 391] on span "Exit" at bounding box center [574, 391] width 17 height 9
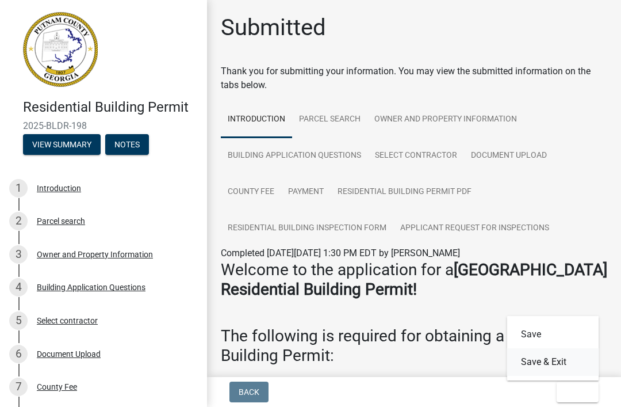
click at [561, 361] on button "Save & Exit" at bounding box center [553, 362] width 92 height 28
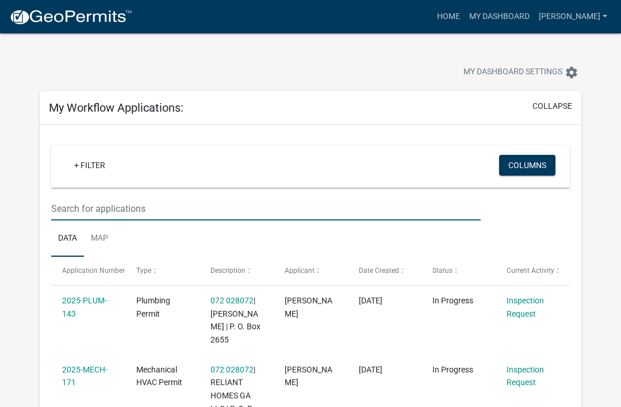
click at [95, 210] on input "text" at bounding box center [266, 209] width 430 height 24
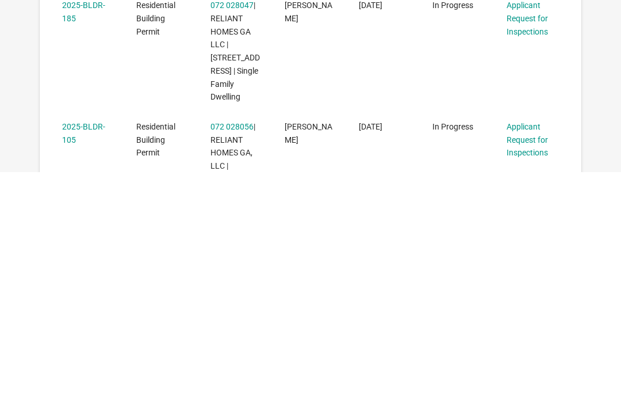
scroll to position [377, 0]
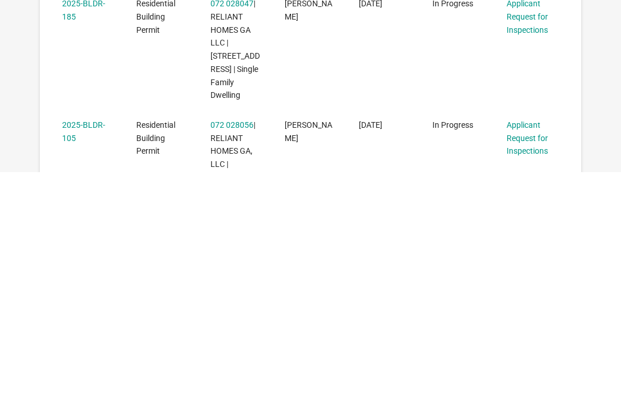
click at [521, 355] on link "Applicant Request for Inspections" at bounding box center [527, 373] width 41 height 36
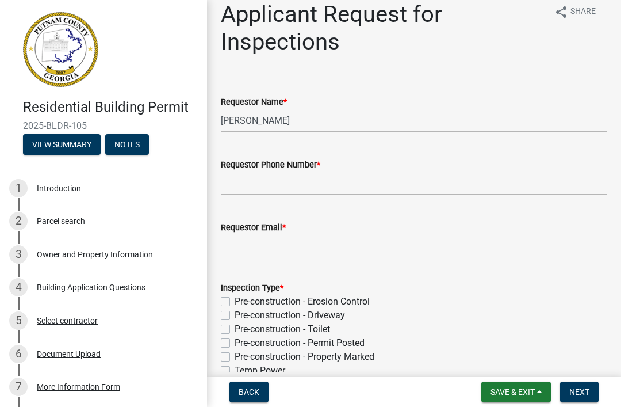
scroll to position [13, 0]
click at [433, 123] on input "Michele Rivera" at bounding box center [414, 121] width 386 height 24
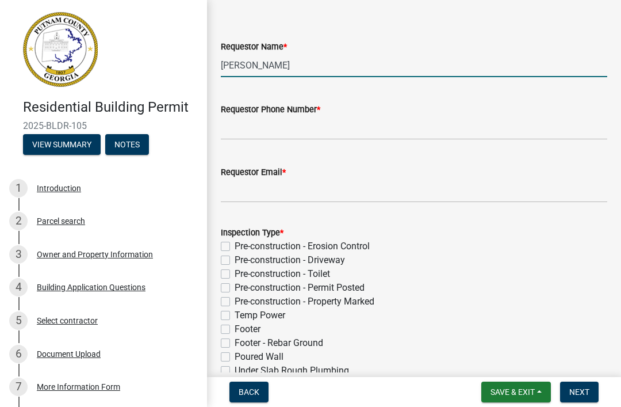
scroll to position [71, 0]
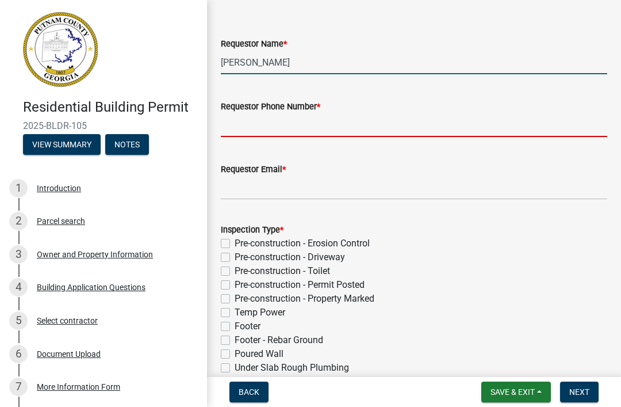
click at [438, 136] on input "Requestor Phone Number *" at bounding box center [414, 125] width 386 height 24
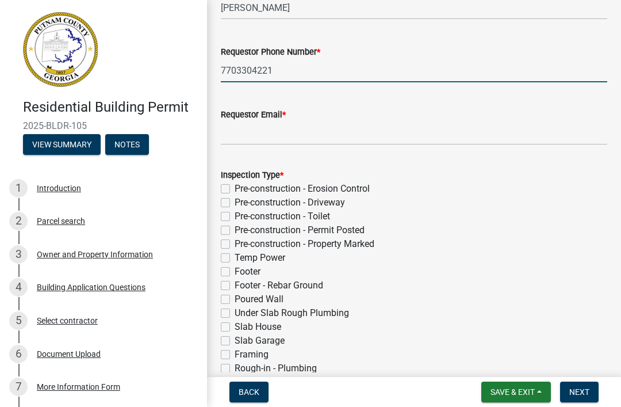
scroll to position [126, 0]
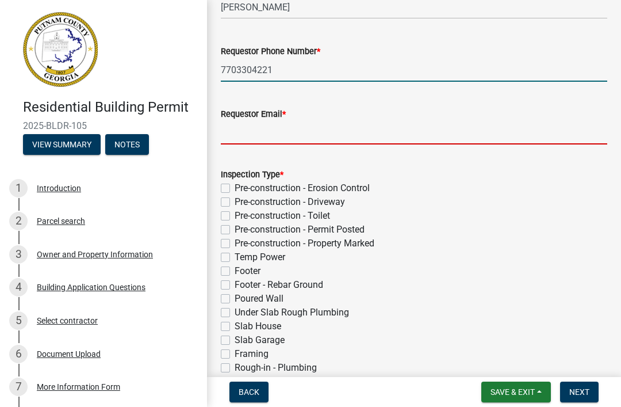
click at [429, 137] on input "Requestor Email *" at bounding box center [414, 133] width 386 height 24
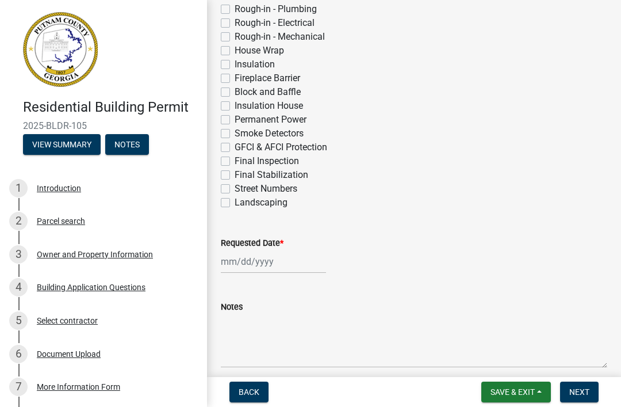
scroll to position [492, 0]
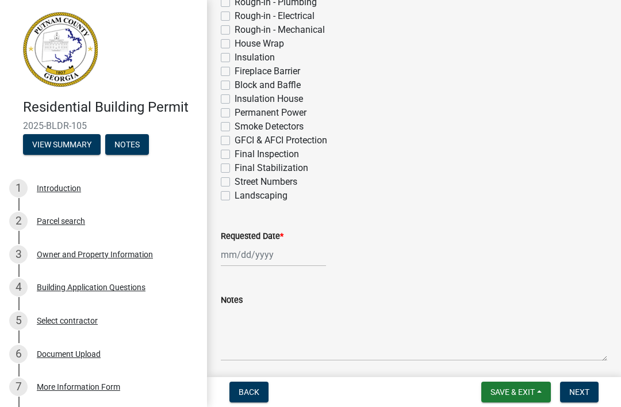
click at [296, 115] on label "Permanent Power" at bounding box center [271, 113] width 72 height 14
click at [242, 113] on input "Permanent Power" at bounding box center [238, 109] width 7 height 7
click at [255, 260] on div at bounding box center [273, 255] width 105 height 24
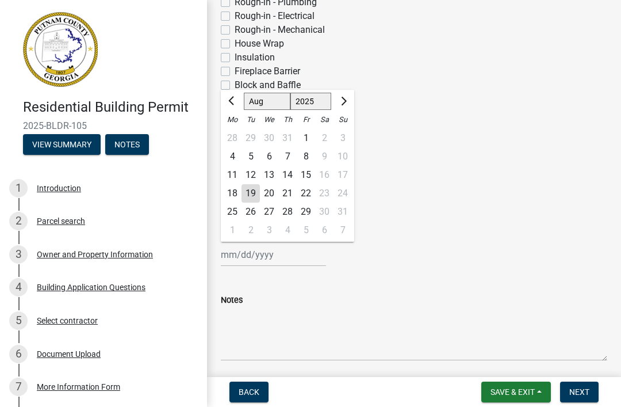
click at [270, 193] on div "20" at bounding box center [269, 193] width 18 height 18
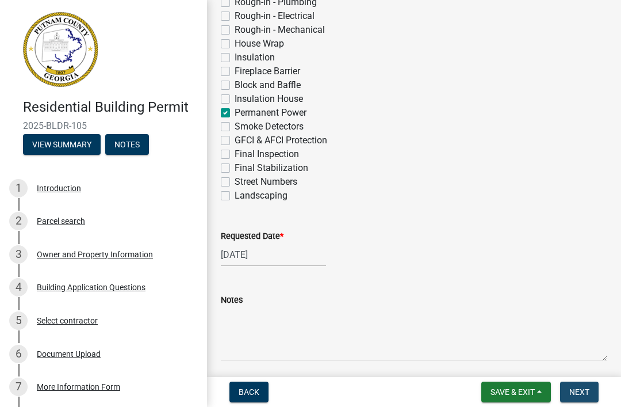
click at [581, 401] on button "Next" at bounding box center [579, 391] width 39 height 21
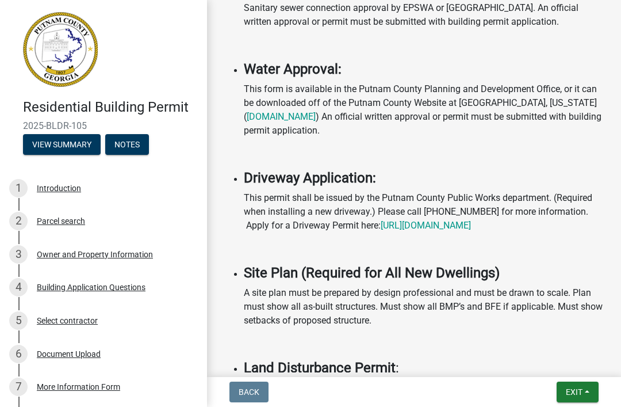
click at [589, 378] on nav "Back Exit Save Save & Exit" at bounding box center [414, 392] width 414 height 30
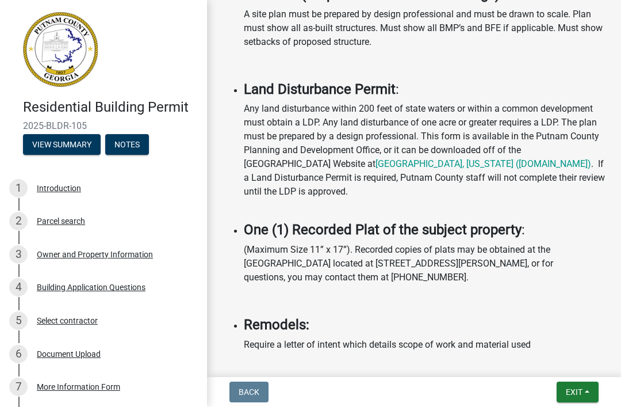
click at [585, 394] on button "Exit" at bounding box center [578, 391] width 42 height 21
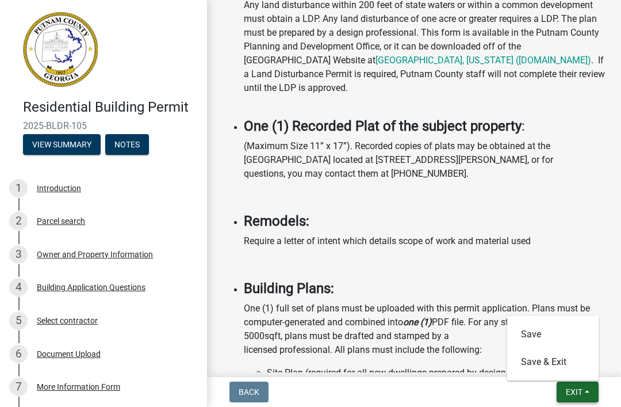
scroll to position [1313, 0]
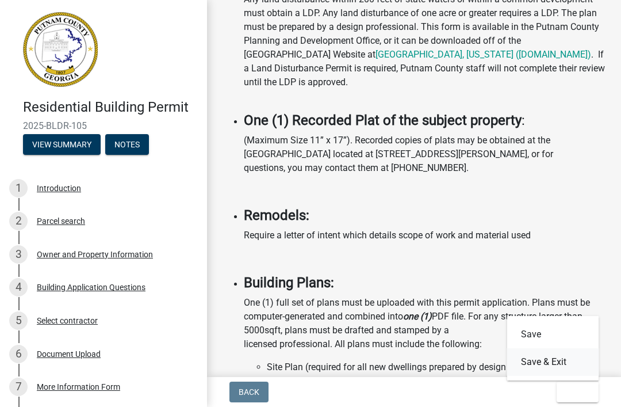
click at [558, 363] on button "Save & Exit" at bounding box center [553, 362] width 92 height 28
